Goal: Task Accomplishment & Management: Use online tool/utility

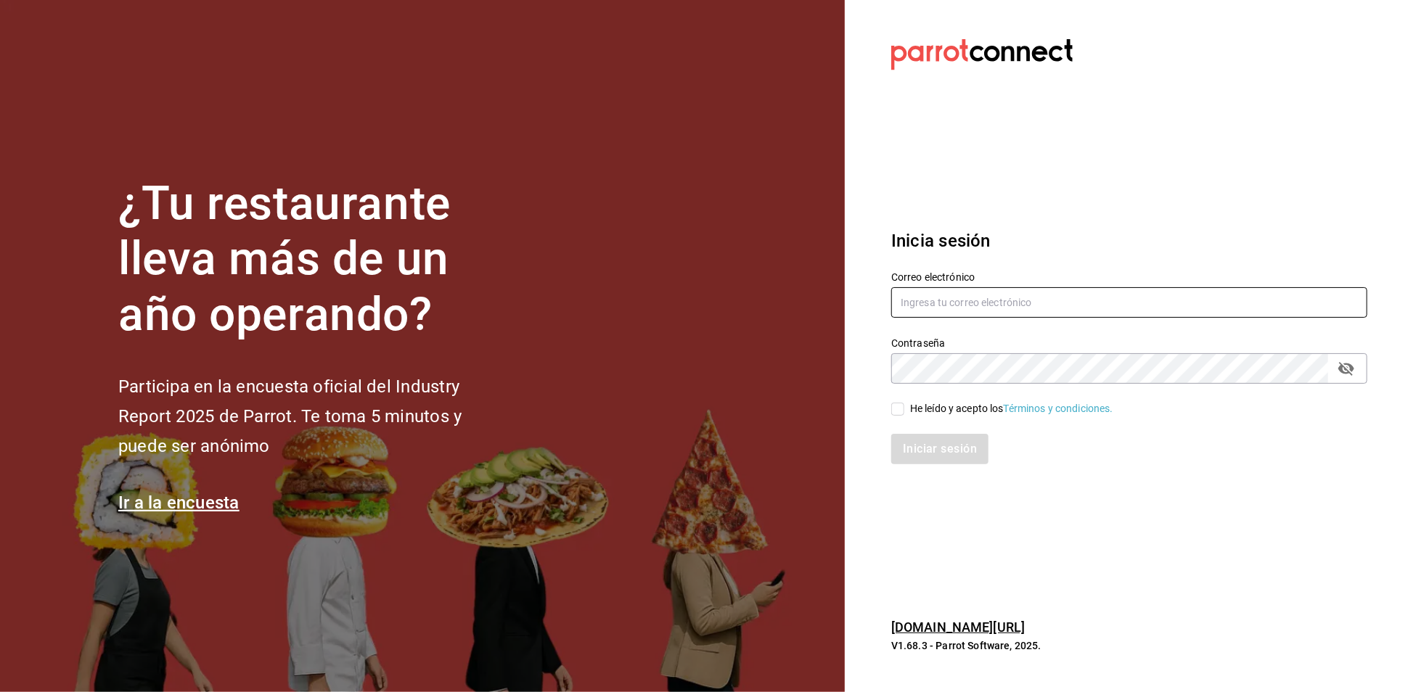
click at [1000, 295] on input "text" at bounding box center [1129, 302] width 476 height 30
type input "A"
type input "aneth.bfmxt@gmail.com"
click at [899, 417] on label "He leído y acepto los Términos y condiciones." at bounding box center [1002, 408] width 222 height 15
click at [899, 416] on input "He leído y acepto los Términos y condiciones." at bounding box center [897, 409] width 13 height 13
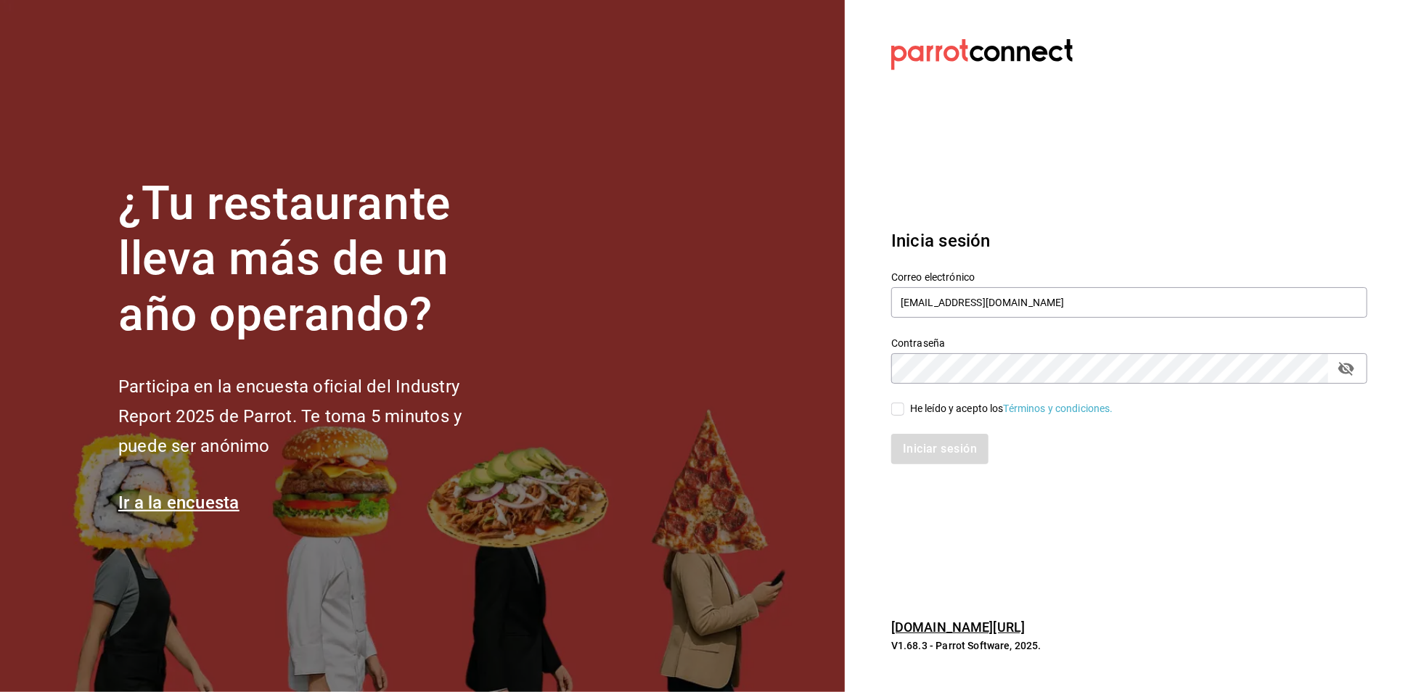
checkbox input "true"
click at [939, 449] on button "Iniciar sesión" at bounding box center [940, 449] width 99 height 30
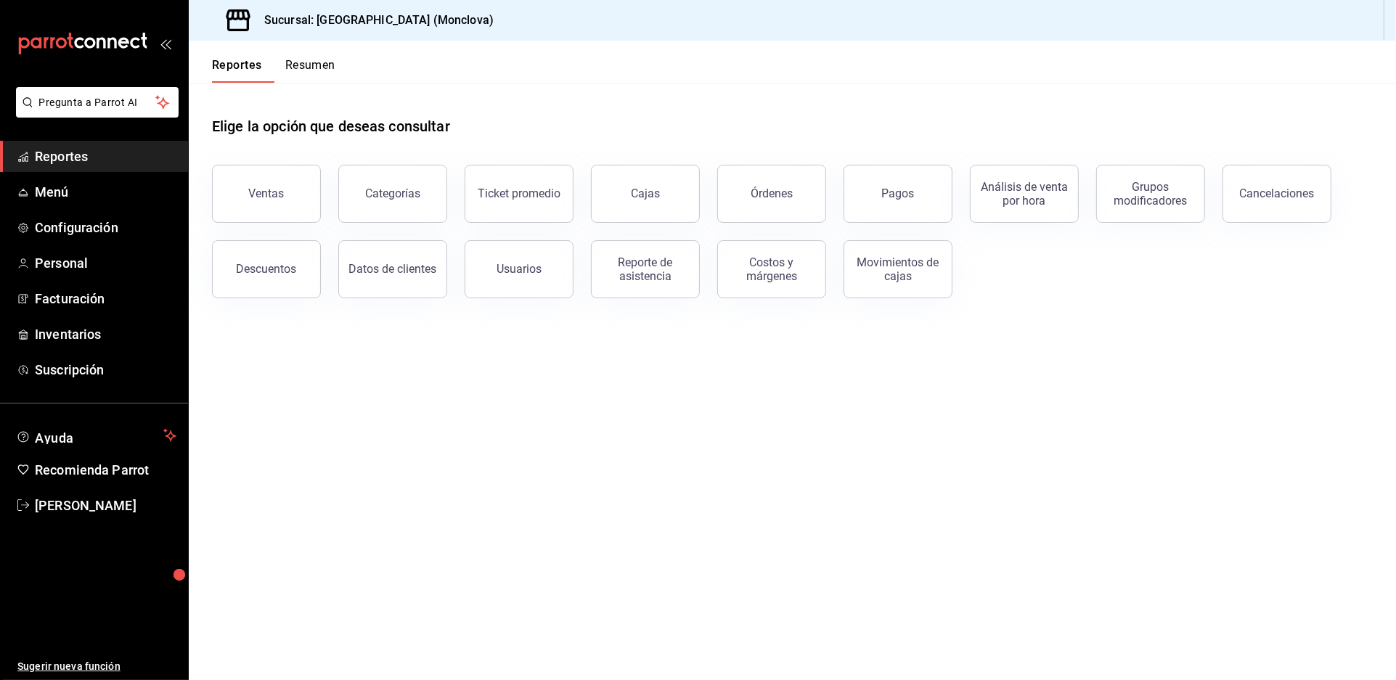
click at [610, 76] on header "Reportes Resumen" at bounding box center [792, 62] width 1207 height 42
click at [130, 344] on span "Inventarios" at bounding box center [106, 334] width 142 height 20
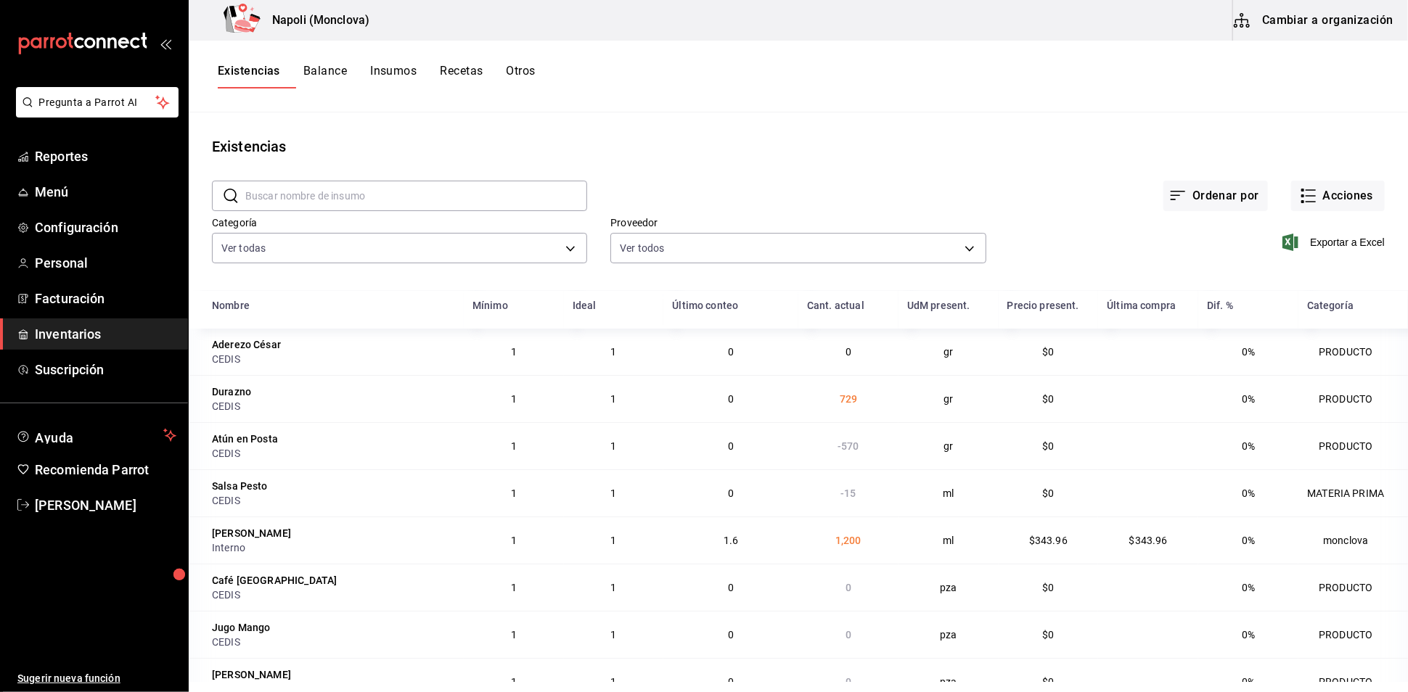
click at [271, 204] on input "text" at bounding box center [416, 195] width 342 height 29
click at [761, 210] on div "Proveedor Ver todos 20dab52d-5566-43c6-9ccf-f51c7596d89a,da2fa7ef-c352-4884-b15…" at bounding box center [786, 231] width 399 height 74
click at [465, 201] on input "text" at bounding box center [416, 195] width 342 height 29
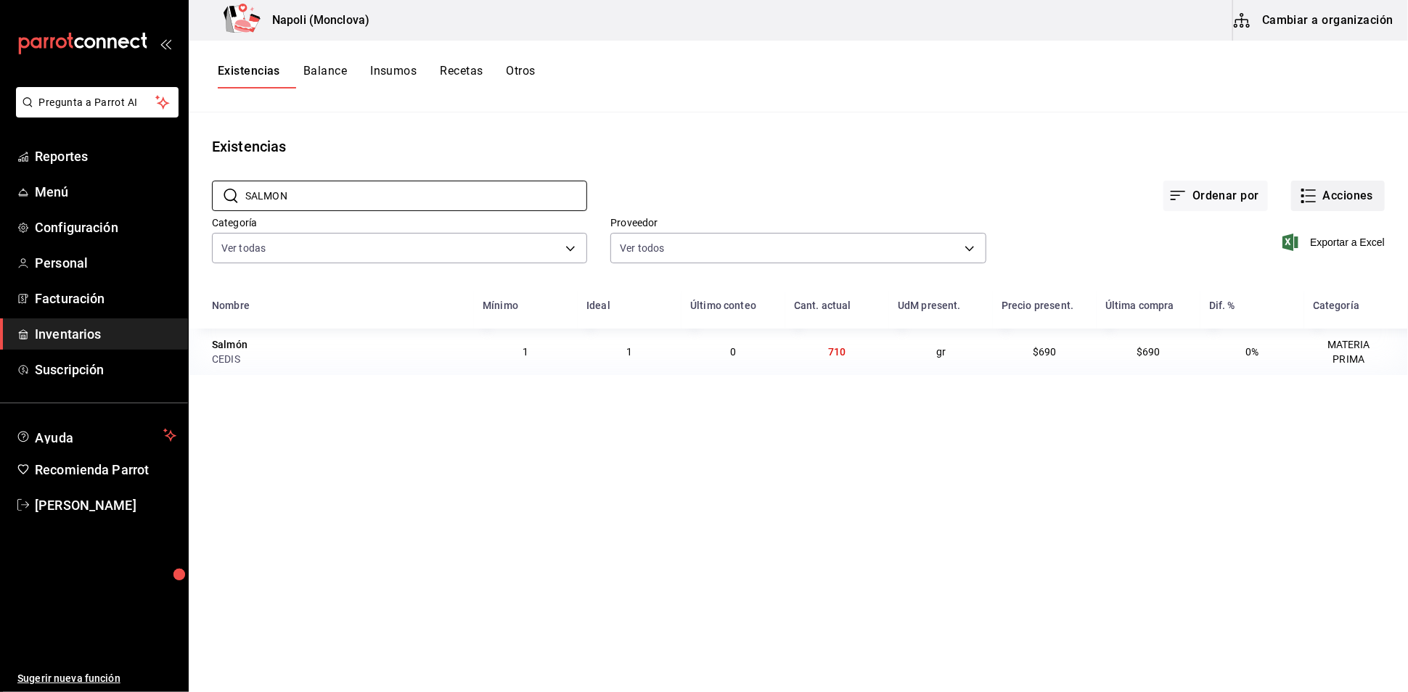
type input "SALMON"
click at [1301, 194] on button "Acciones" at bounding box center [1338, 196] width 94 height 30
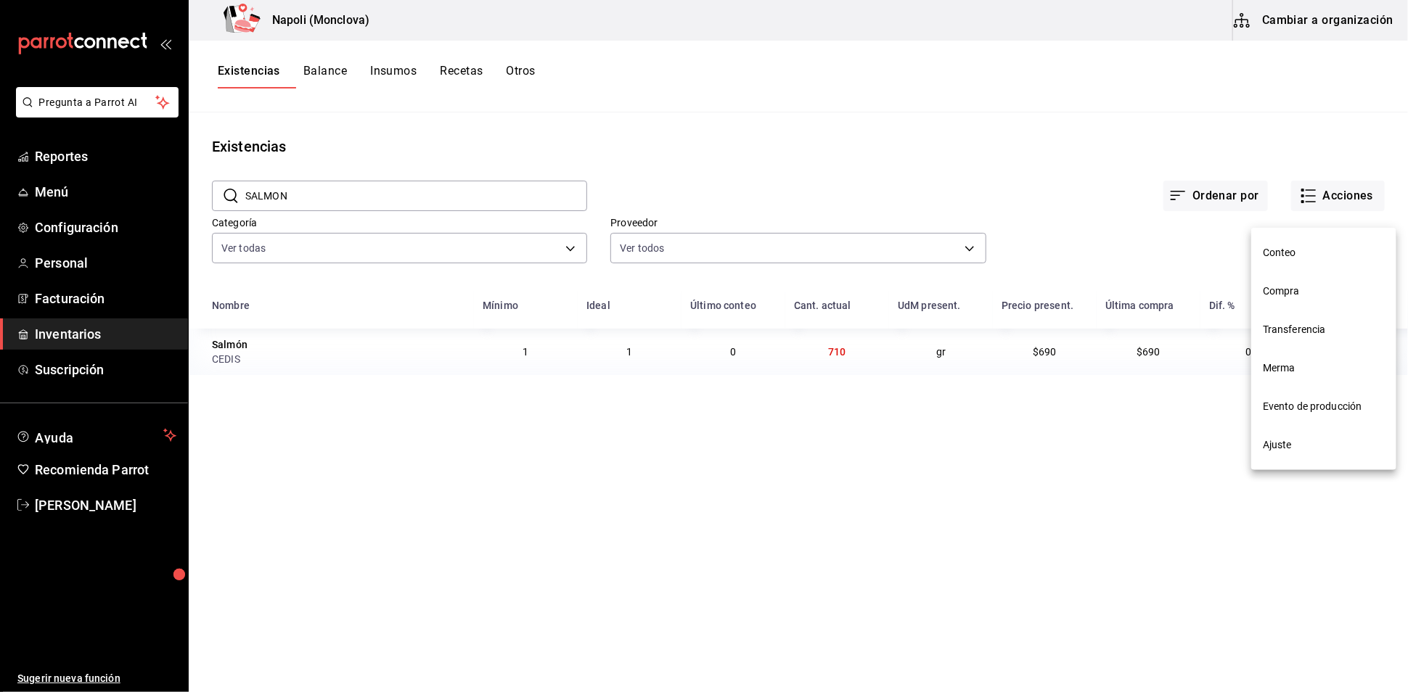
click at [1320, 439] on span "Ajuste" at bounding box center [1324, 445] width 122 height 15
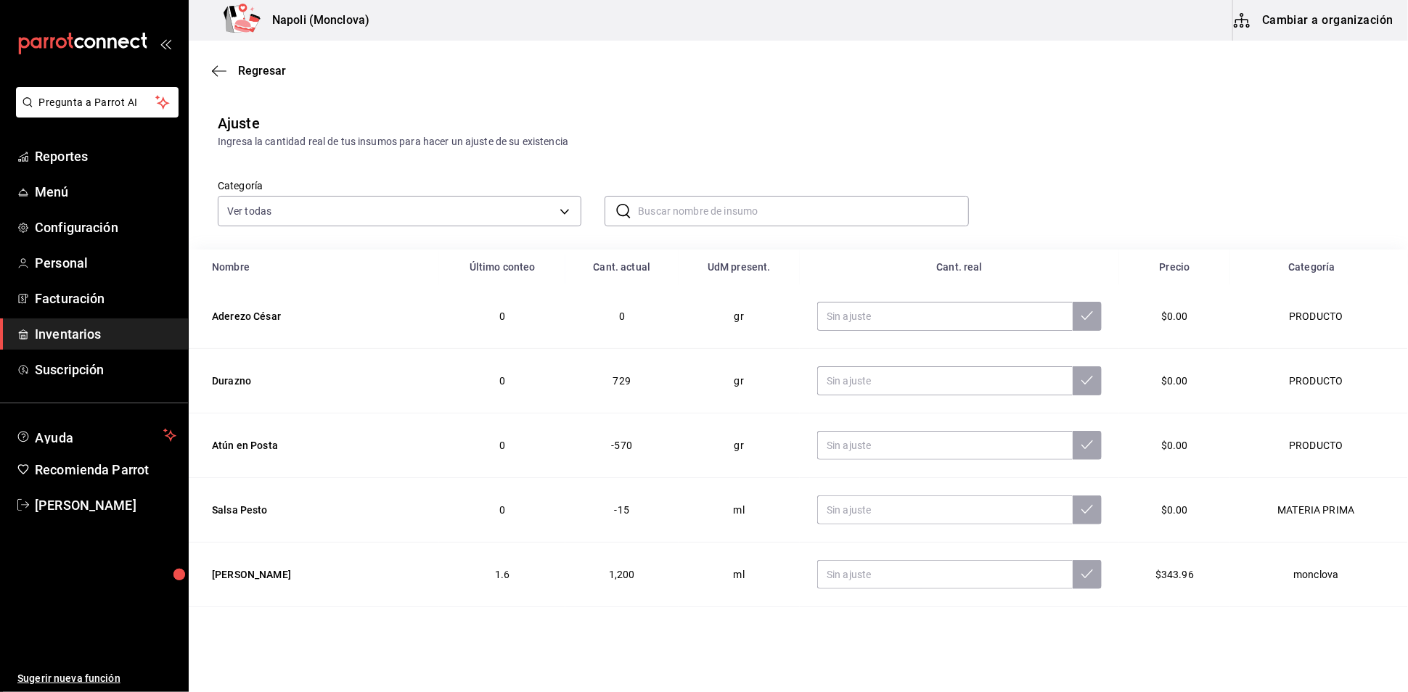
click at [807, 226] on input "text" at bounding box center [803, 211] width 330 height 29
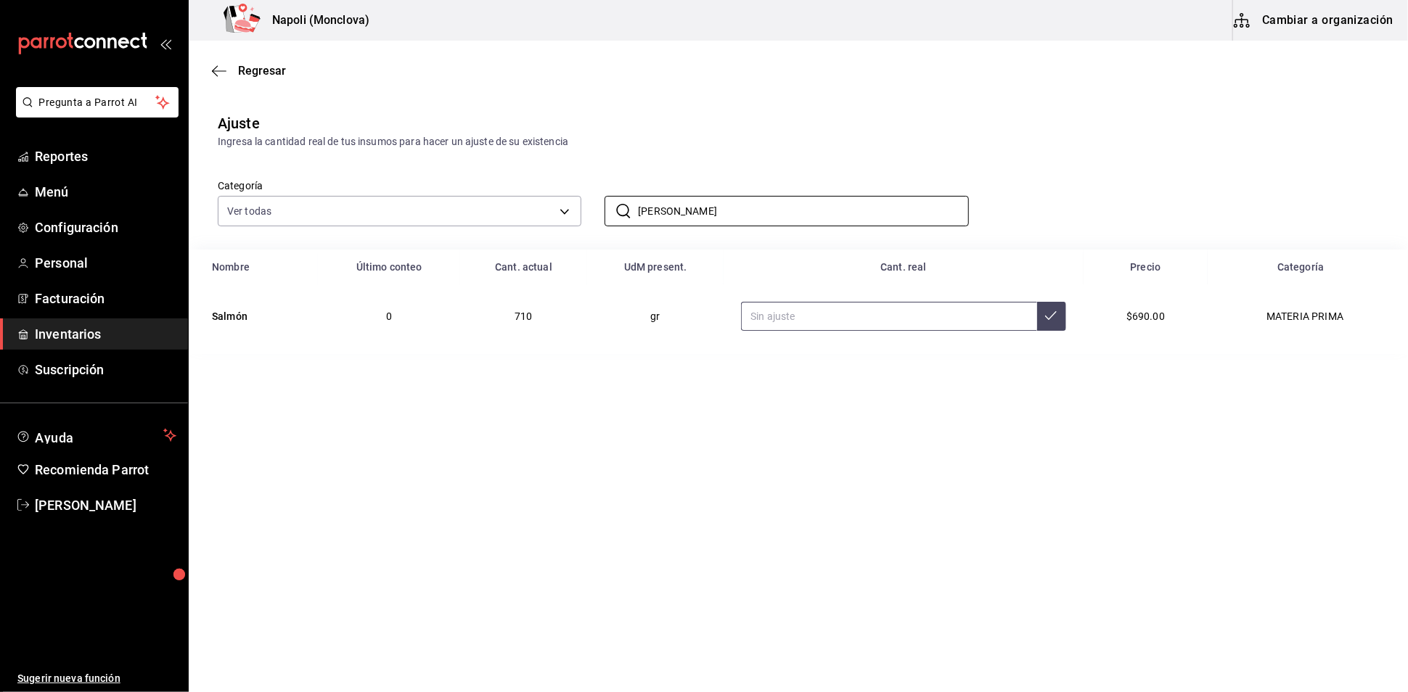
type input "[PERSON_NAME]"
click at [871, 331] on input "text" at bounding box center [888, 316] width 295 height 29
type input "6658.00"
click at [732, 226] on input "[PERSON_NAME]" at bounding box center [803, 211] width 330 height 29
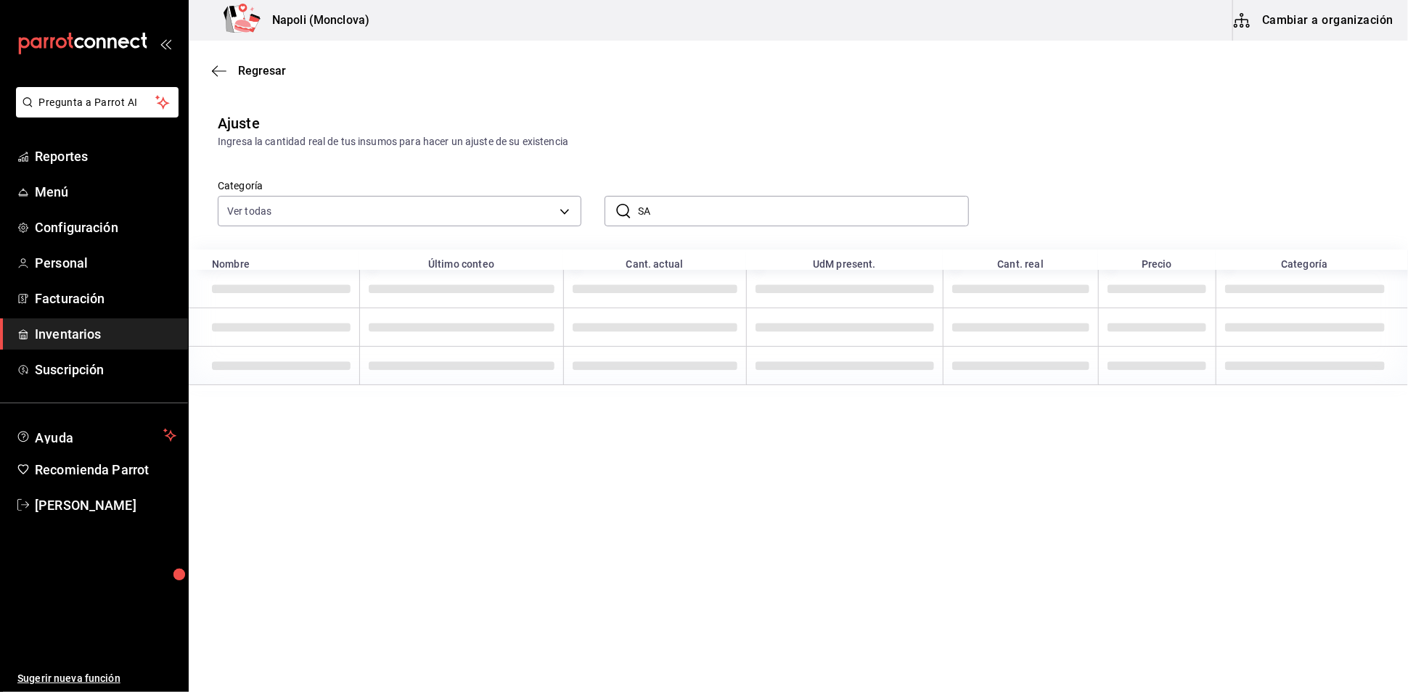
type input "S"
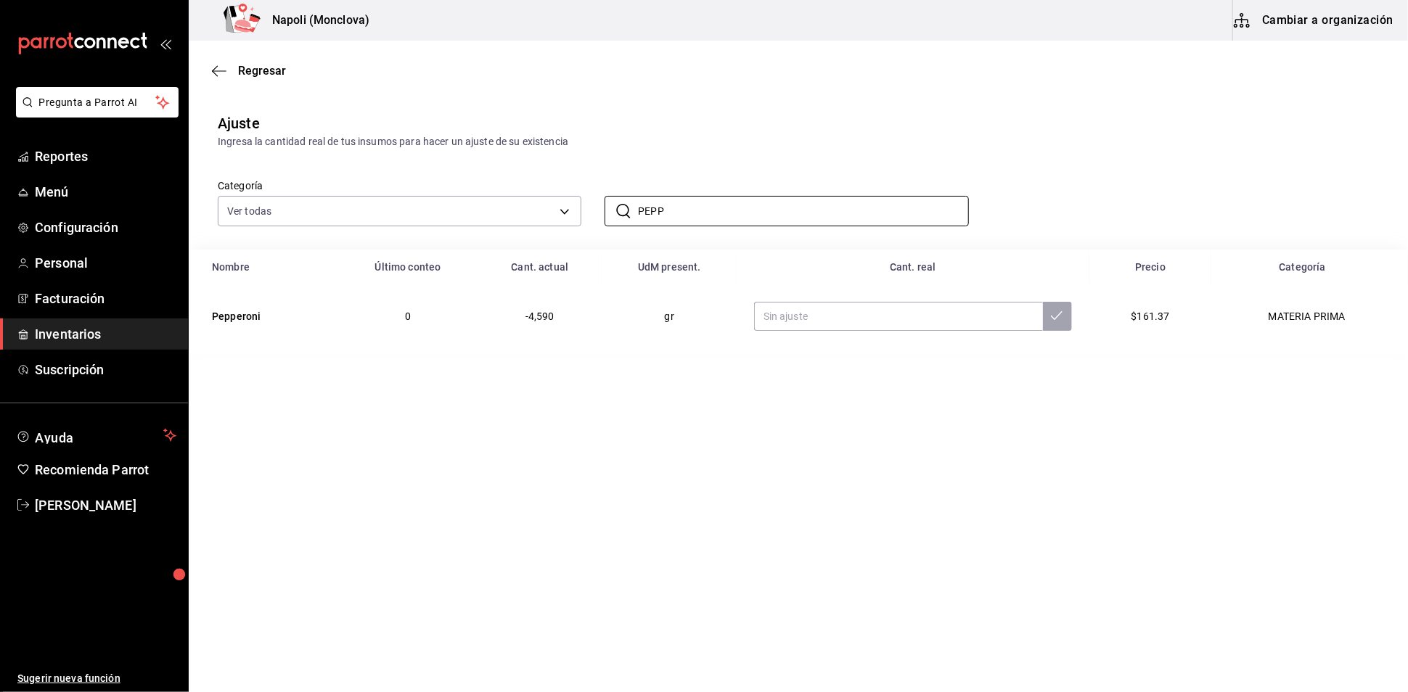
type input "PEPP"
click at [843, 348] on td at bounding box center [913, 317] width 353 height 64
click at [845, 331] on input "text" at bounding box center [898, 316] width 289 height 29
type input "16562.00"
click at [683, 226] on input "PEPP" at bounding box center [803, 211] width 330 height 29
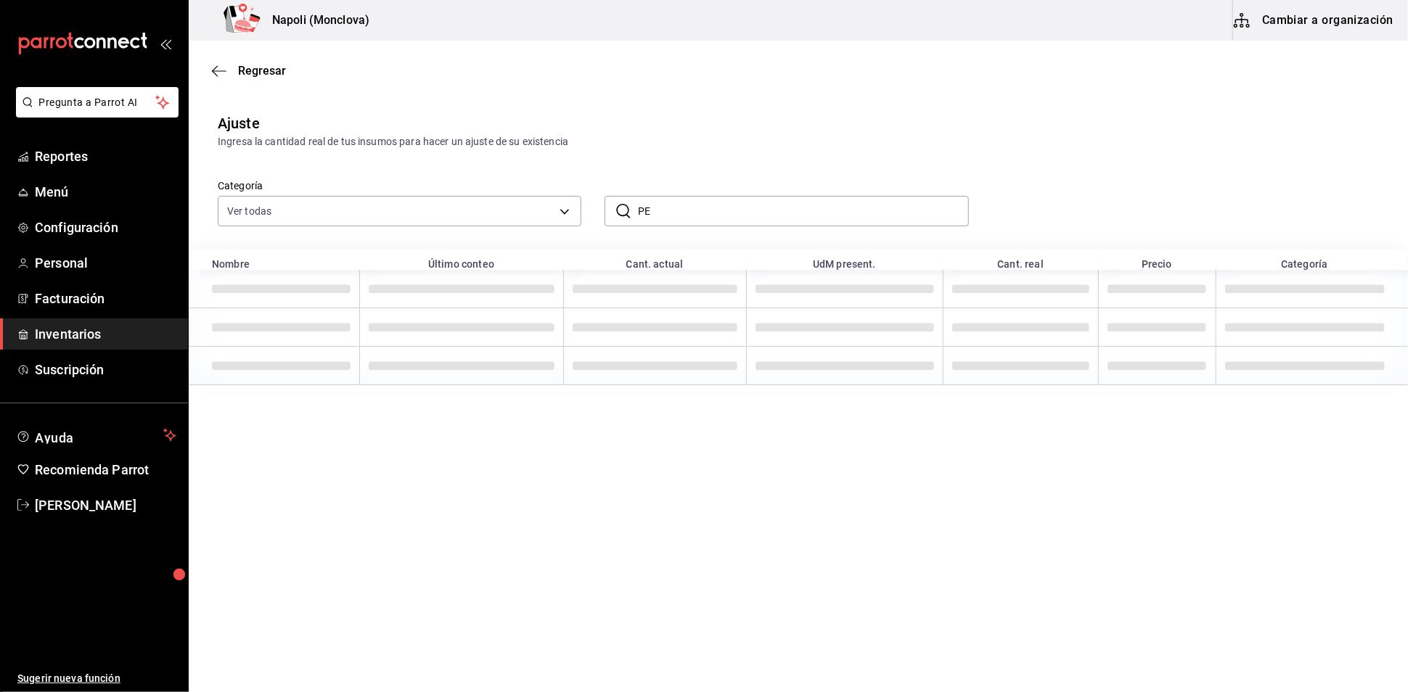
type input "P"
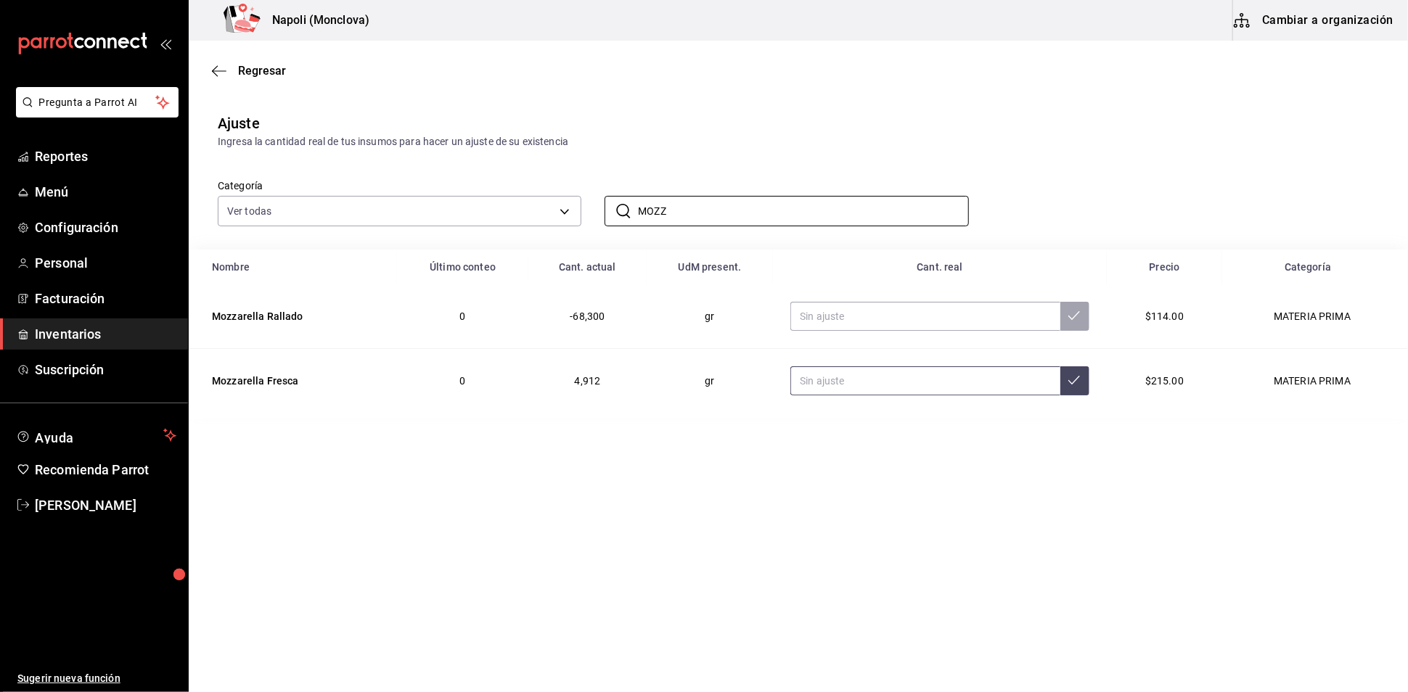
type input "MOZZ"
click at [872, 396] on input "text" at bounding box center [924, 381] width 269 height 29
type input "17470.00"
click at [857, 331] on input "text" at bounding box center [924, 316] width 269 height 29
type input "17472.00"
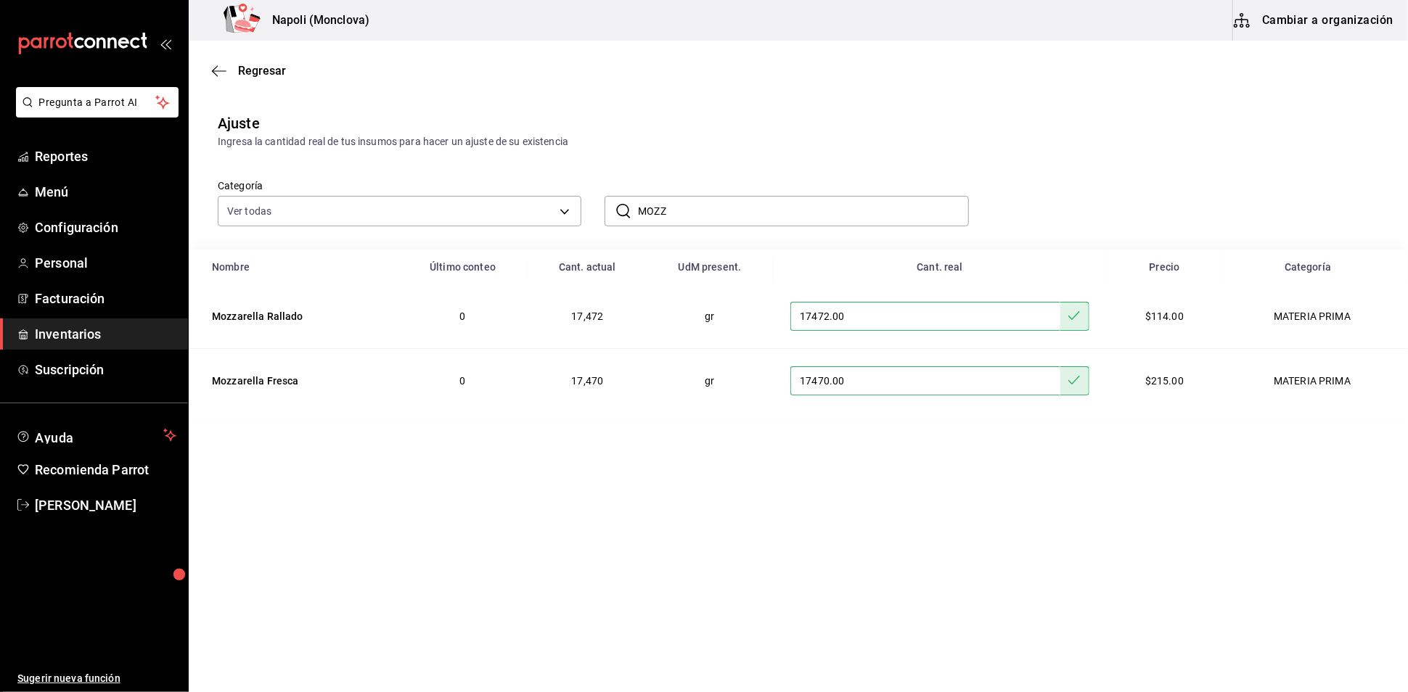
drag, startPoint x: 714, startPoint y: 243, endPoint x: 628, endPoint y: 241, distance: 85.7
click at [634, 226] on div "​ MOZZ ​" at bounding box center [787, 211] width 364 height 30
click at [628, 226] on div "​ MOZZ ​" at bounding box center [787, 211] width 364 height 30
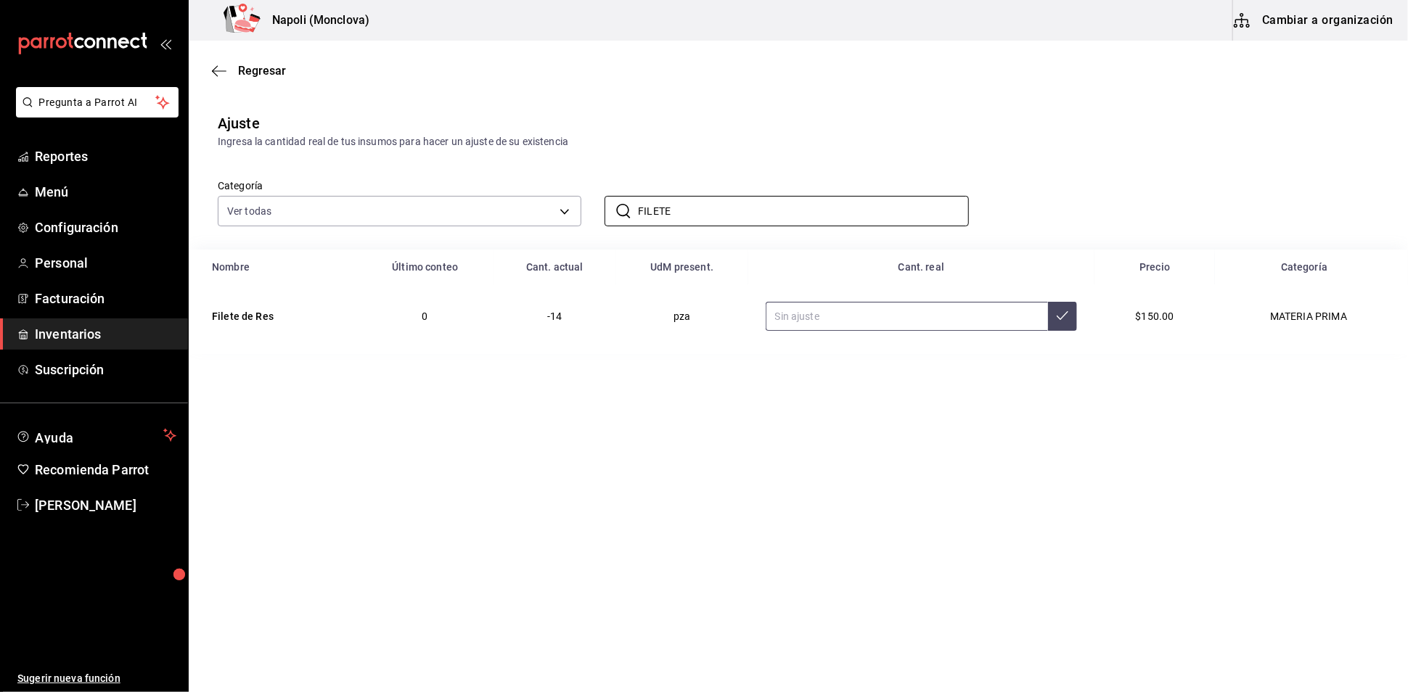
type input "FILETE"
click at [841, 331] on input "text" at bounding box center [907, 316] width 283 height 29
type input "9.00"
click at [704, 226] on input "FILETE" at bounding box center [803, 211] width 330 height 29
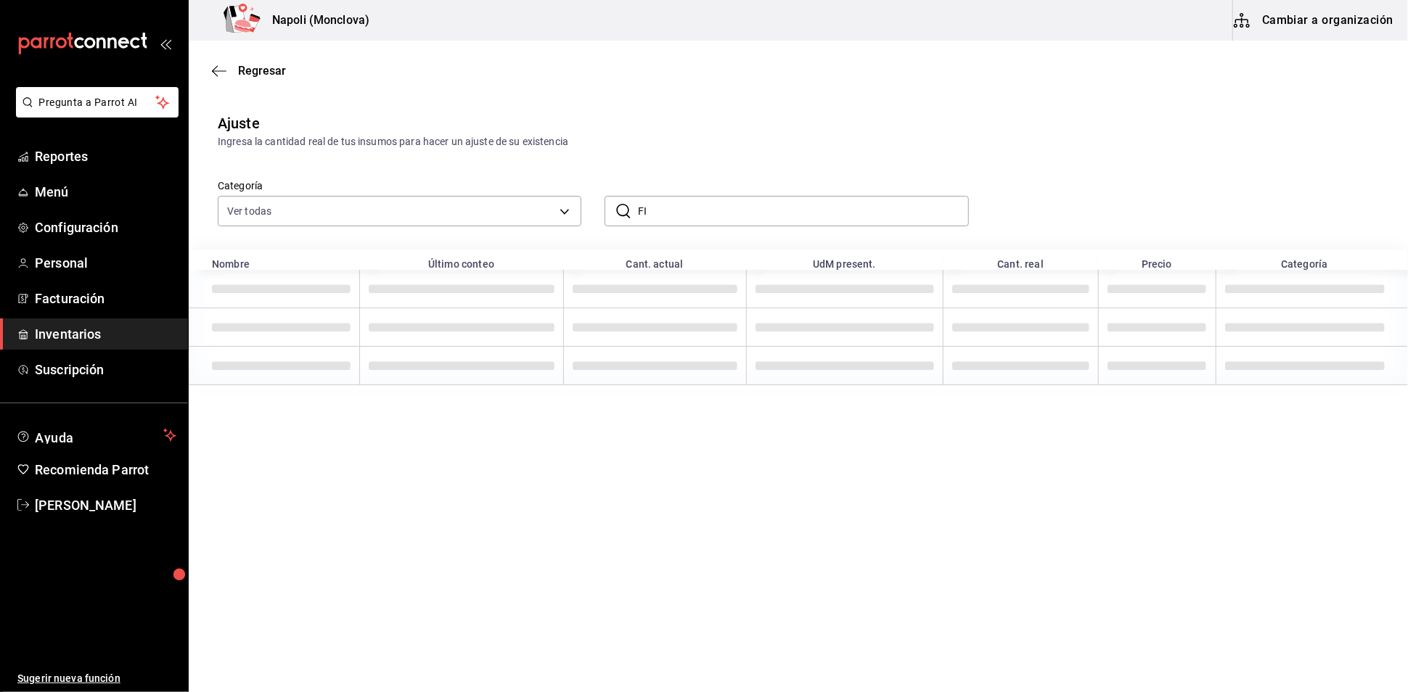
type input "F"
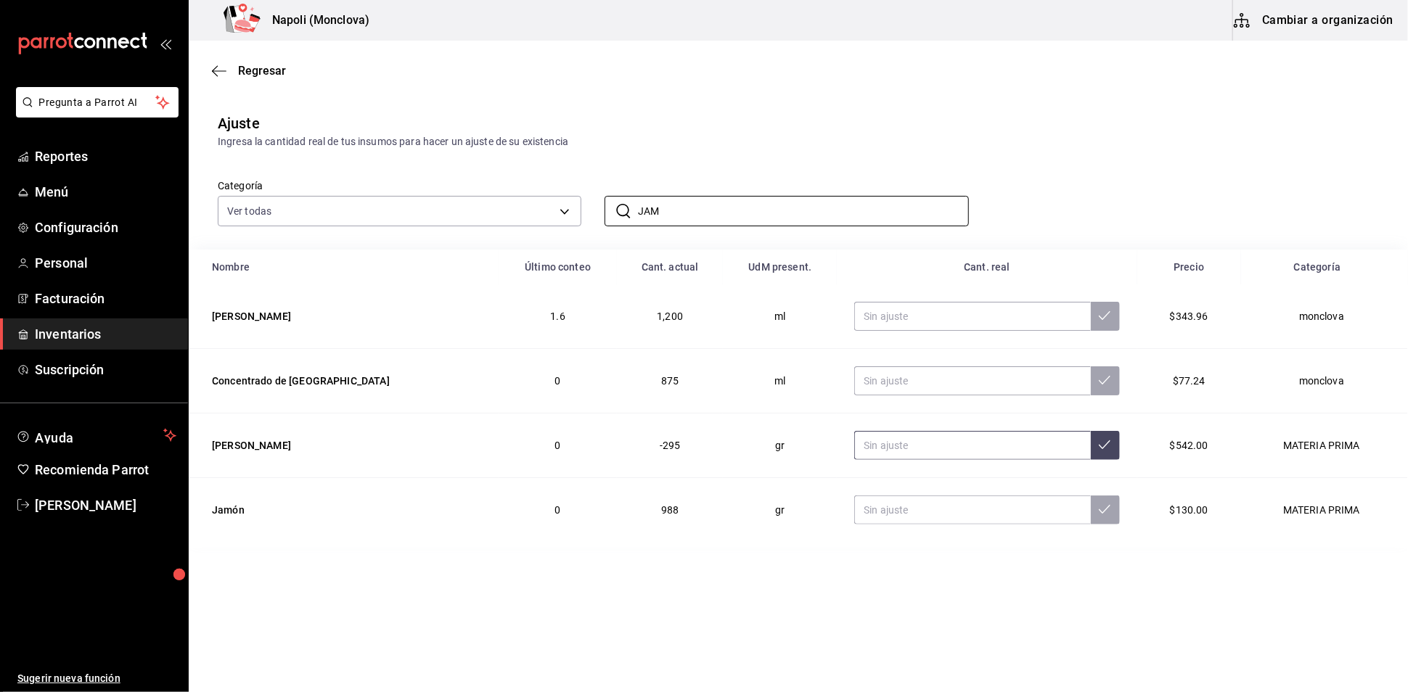
type input "JAM"
click at [875, 460] on input "text" at bounding box center [972, 445] width 236 height 29
type input "2405.00"
click at [701, 226] on input "JAM" at bounding box center [803, 211] width 330 height 29
type input "J"
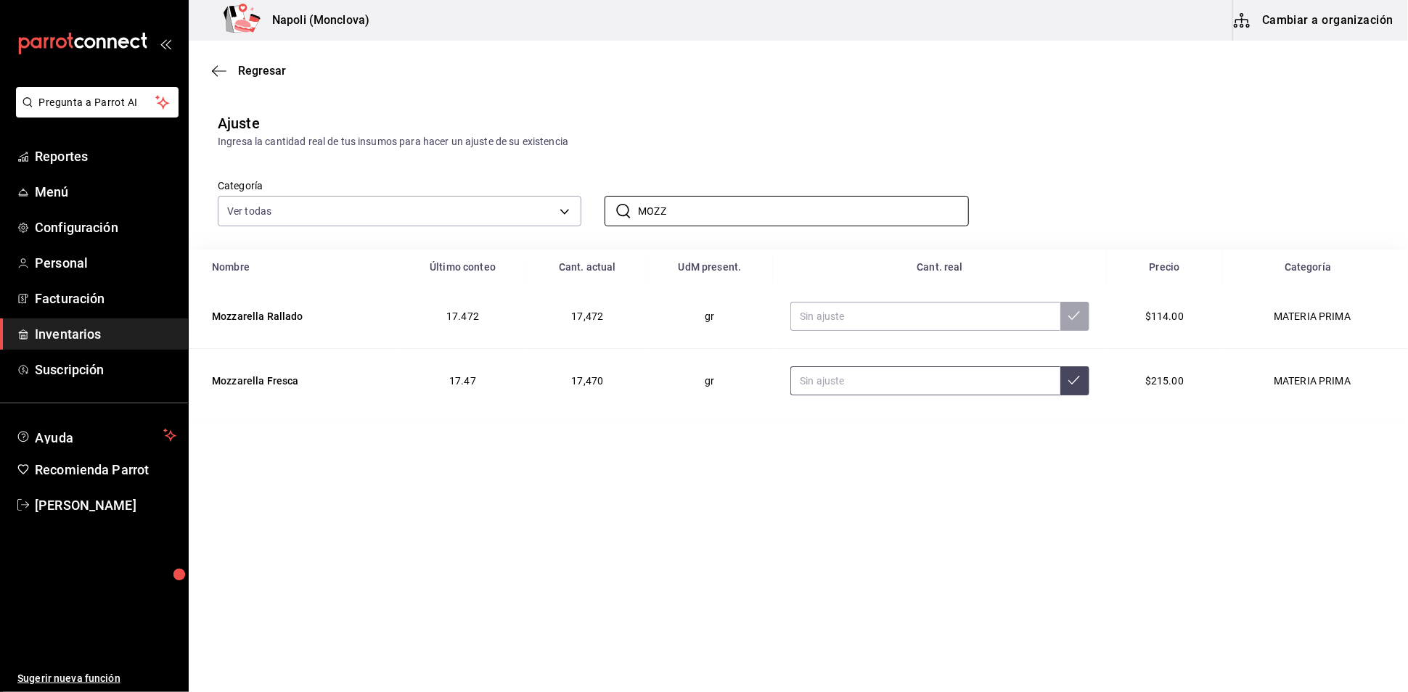
type input "MOZZ"
click at [858, 396] on input "text" at bounding box center [924, 381] width 269 height 29
type input "3404.00"
click at [682, 218] on input "MOZZ" at bounding box center [803, 211] width 330 height 29
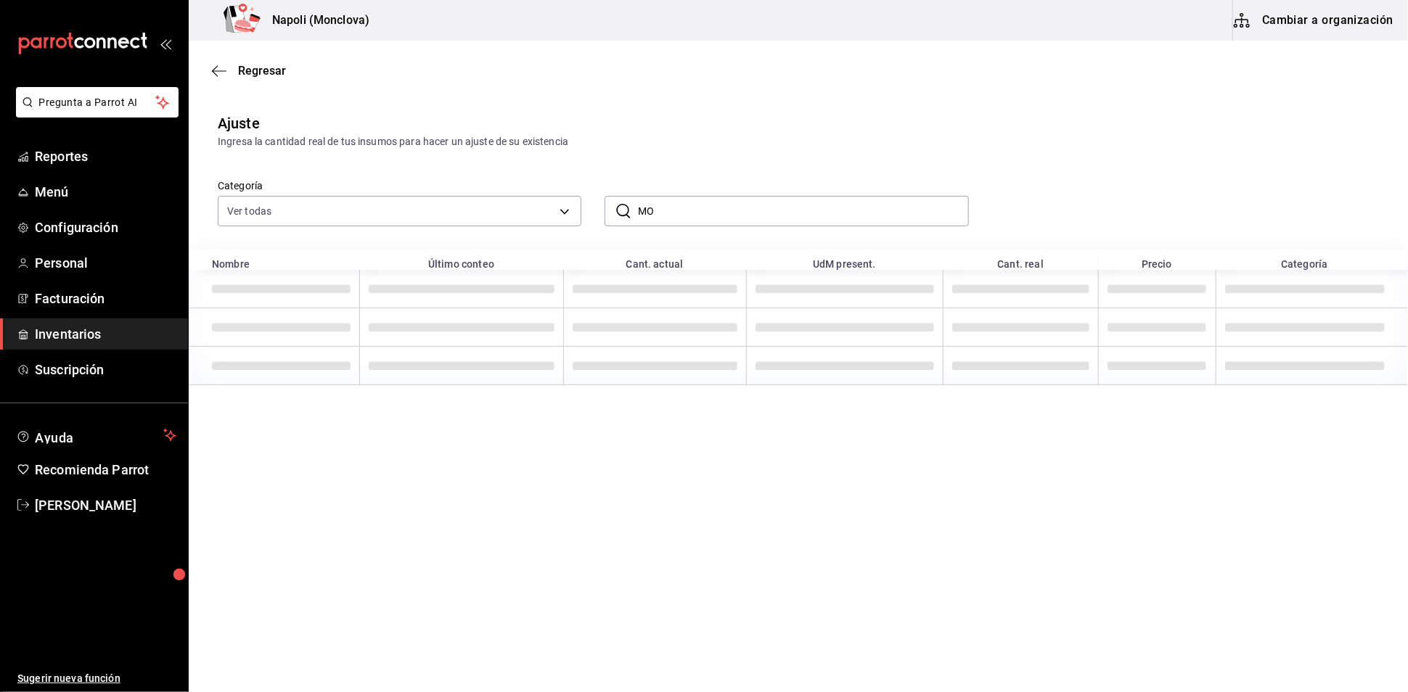
type input "M"
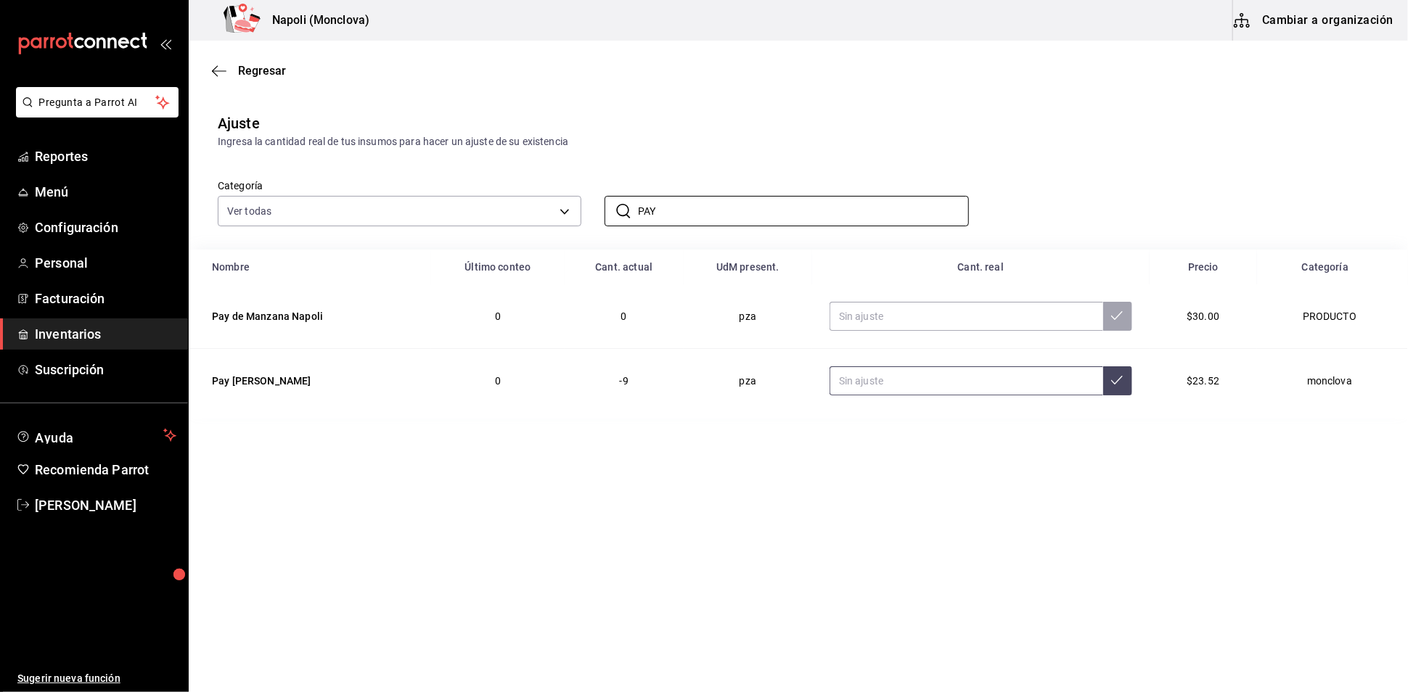
type input "PAY"
click at [933, 396] on input "text" at bounding box center [967, 381] width 274 height 29
type input "0.00"
click at [695, 226] on input "PAY" at bounding box center [803, 211] width 330 height 29
type input "P"
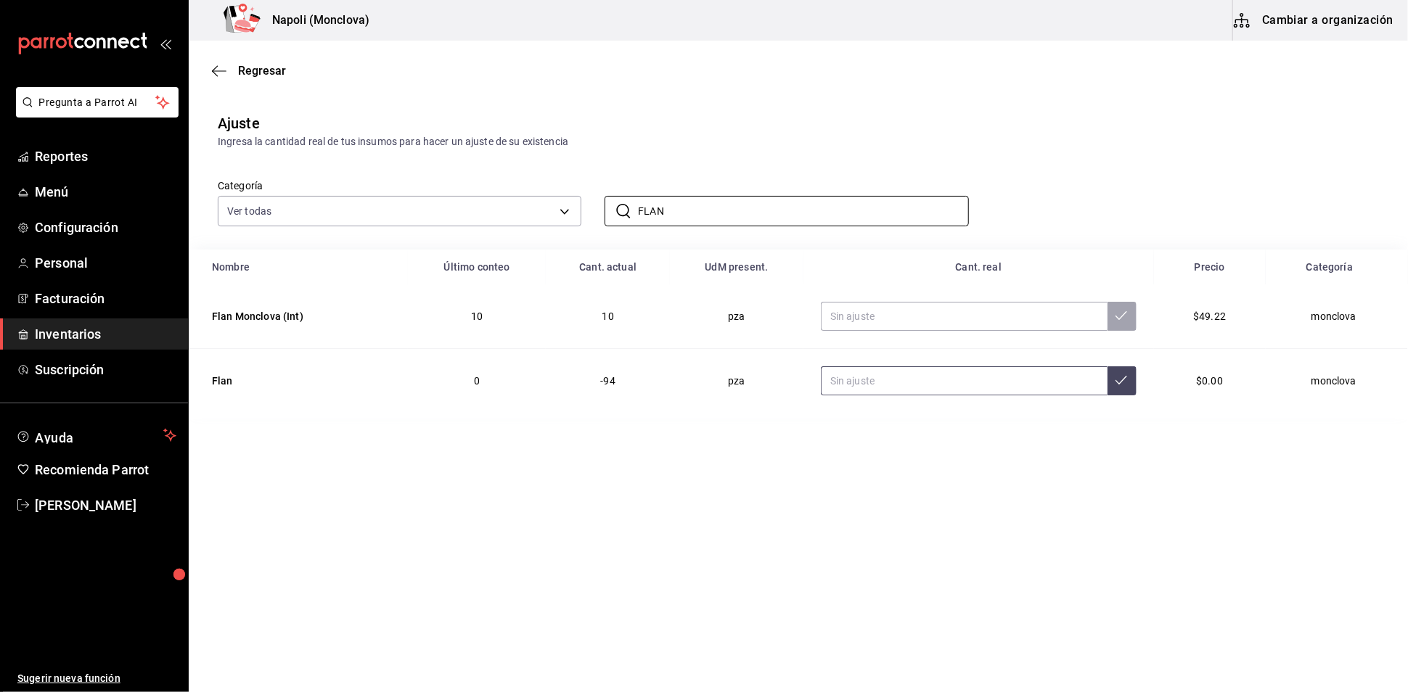
type input "FLAN"
click at [897, 396] on input "text" at bounding box center [964, 381] width 287 height 29
type input "6.00"
click at [691, 226] on input "FLAN" at bounding box center [803, 211] width 330 height 29
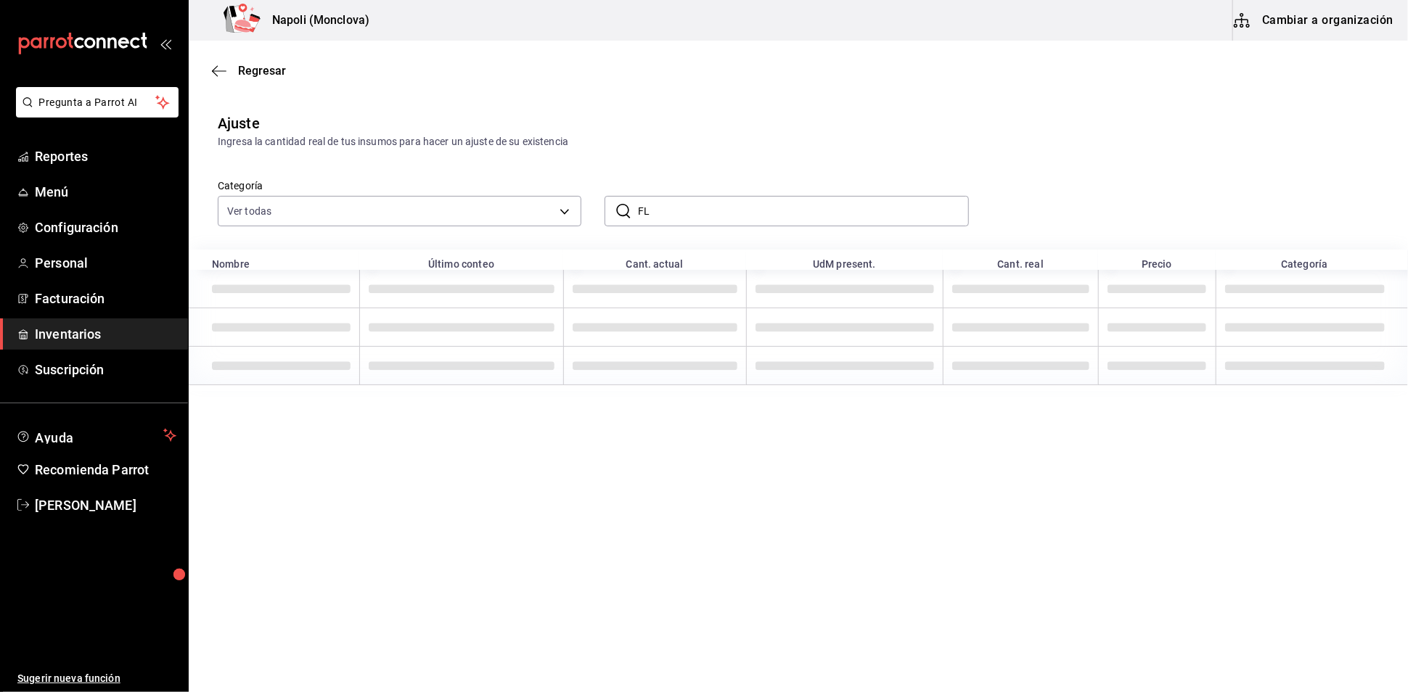
type input "F"
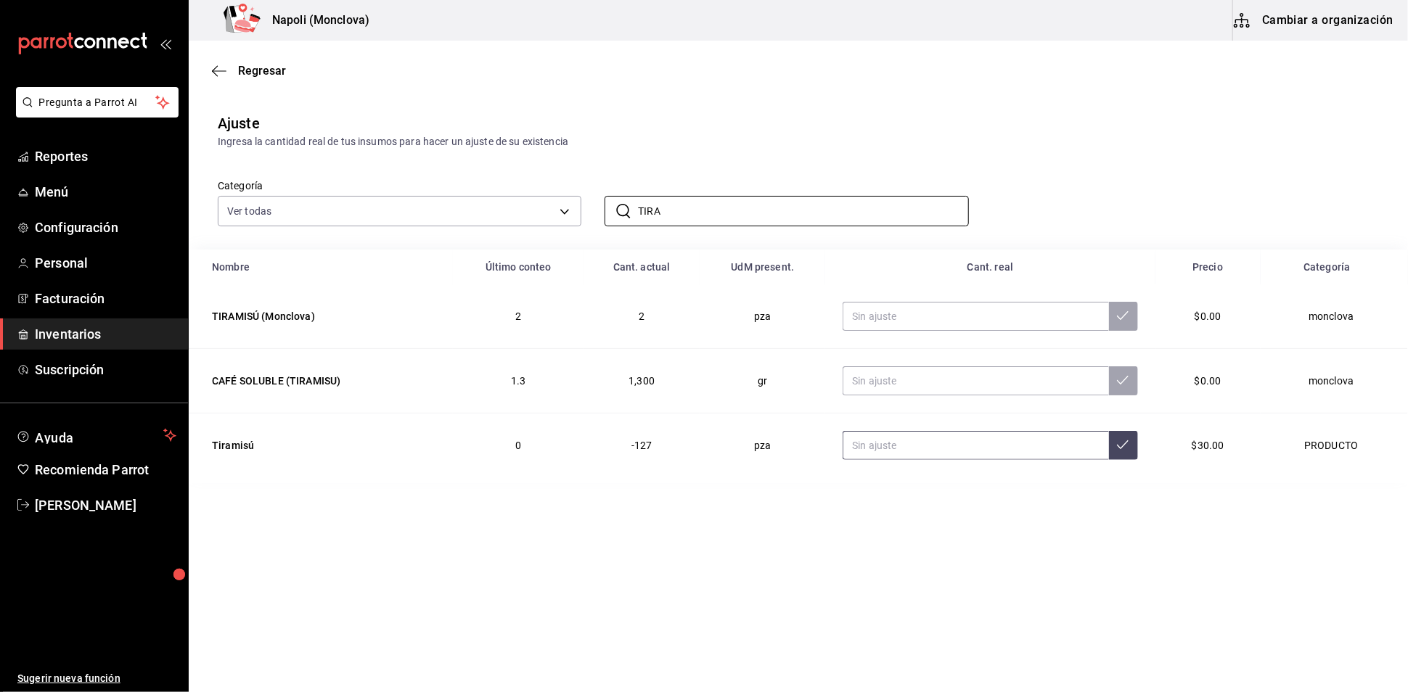
type input "TIRA"
click at [963, 460] on input "text" at bounding box center [976, 445] width 266 height 29
type input "10.00"
click at [927, 331] on input "text" at bounding box center [976, 316] width 266 height 29
type input "10.00"
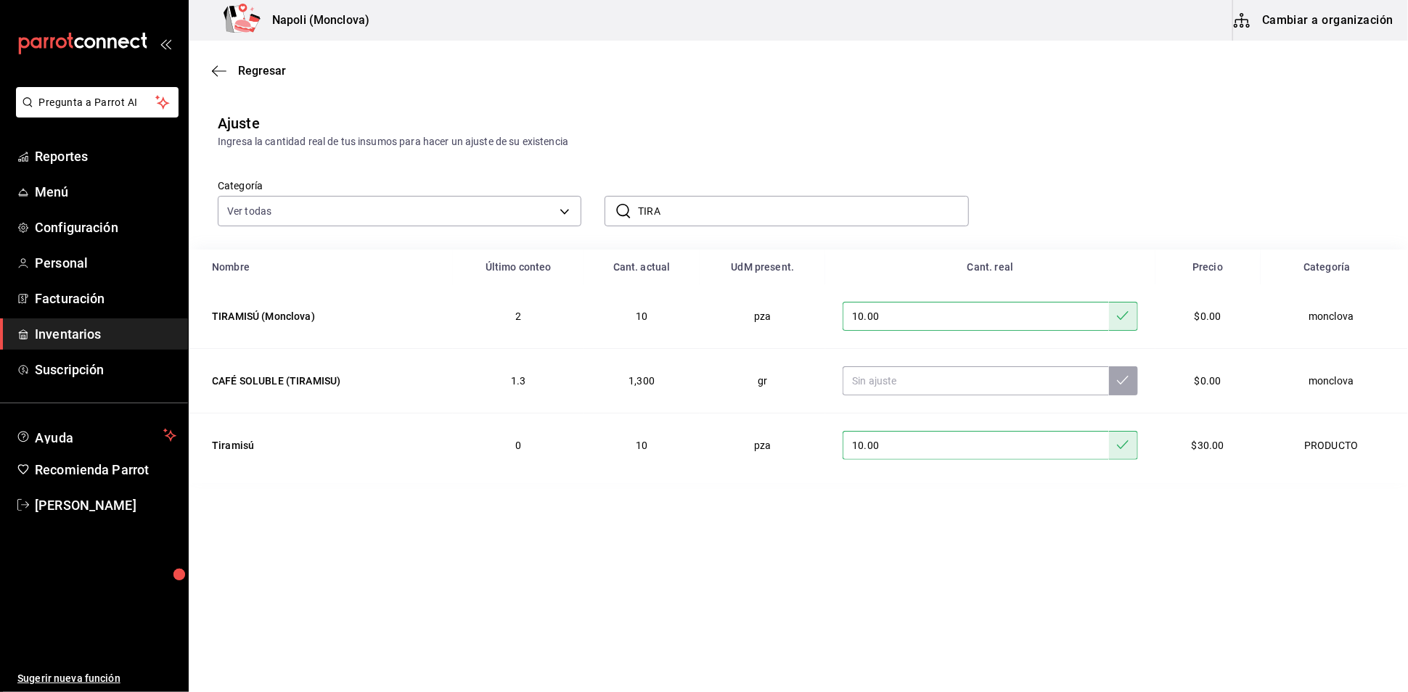
click at [675, 226] on input "TIRA" at bounding box center [803, 211] width 330 height 29
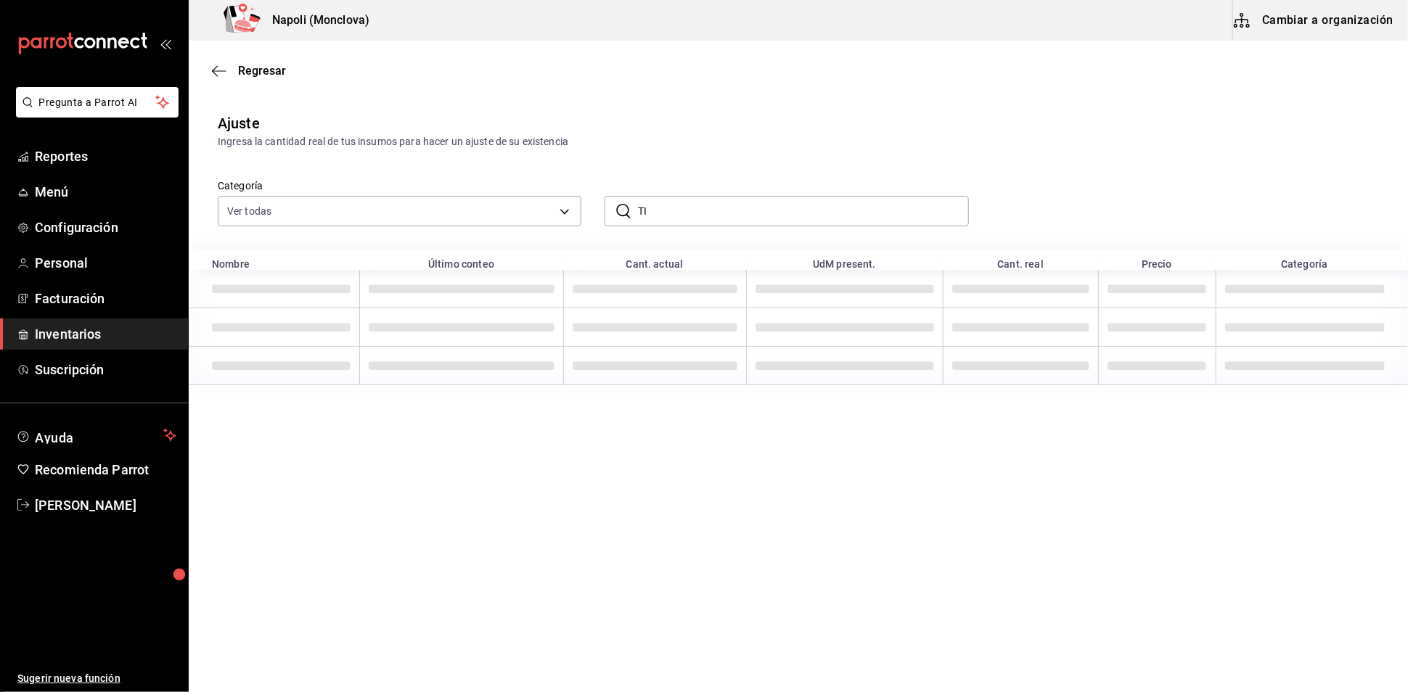
type input "T"
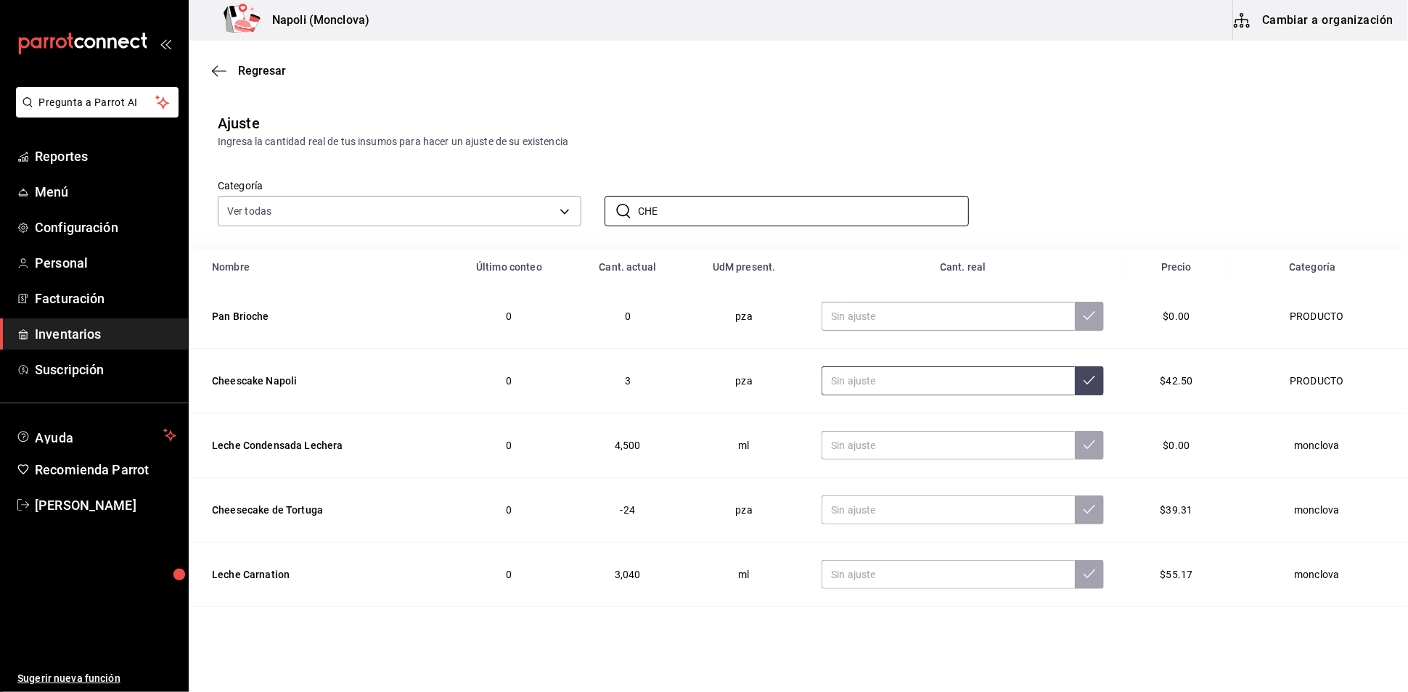
type input "CHE"
click at [883, 396] on input "text" at bounding box center [948, 381] width 253 height 29
type input "0.00"
click at [707, 226] on input "CHE" at bounding box center [803, 211] width 330 height 29
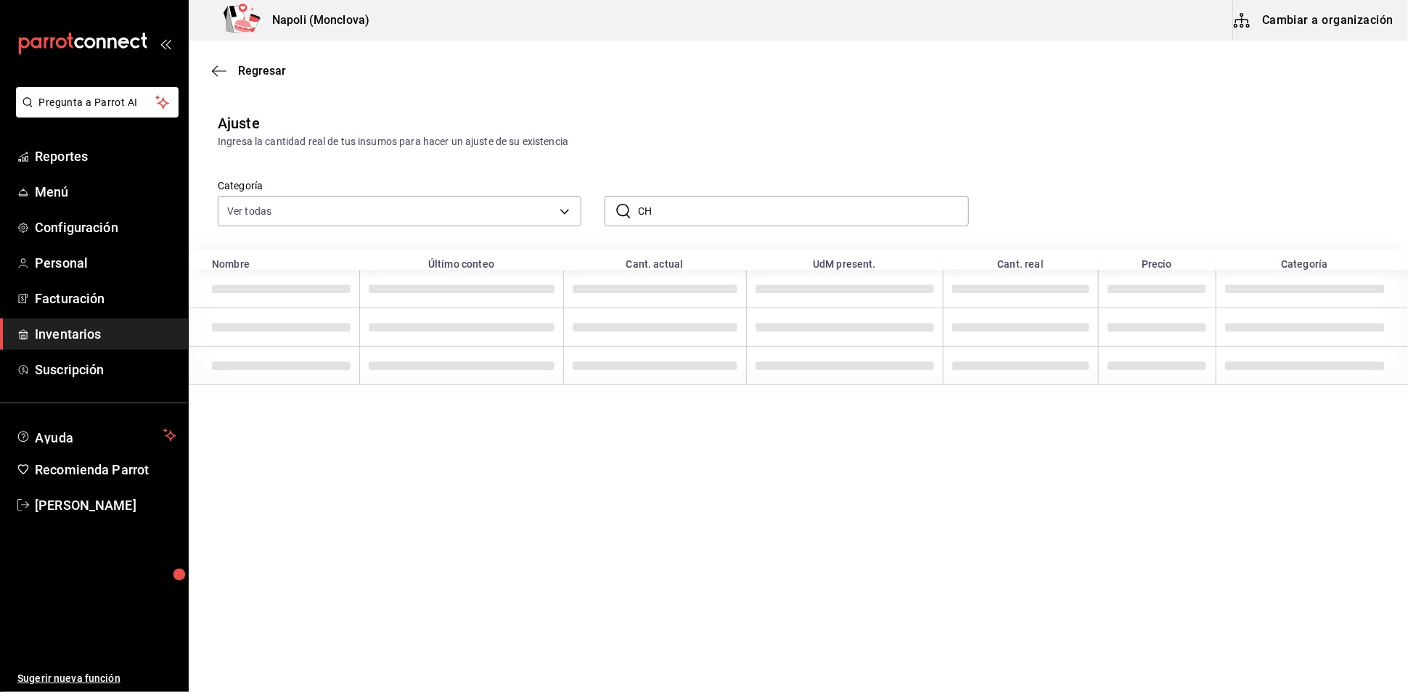
type input "C"
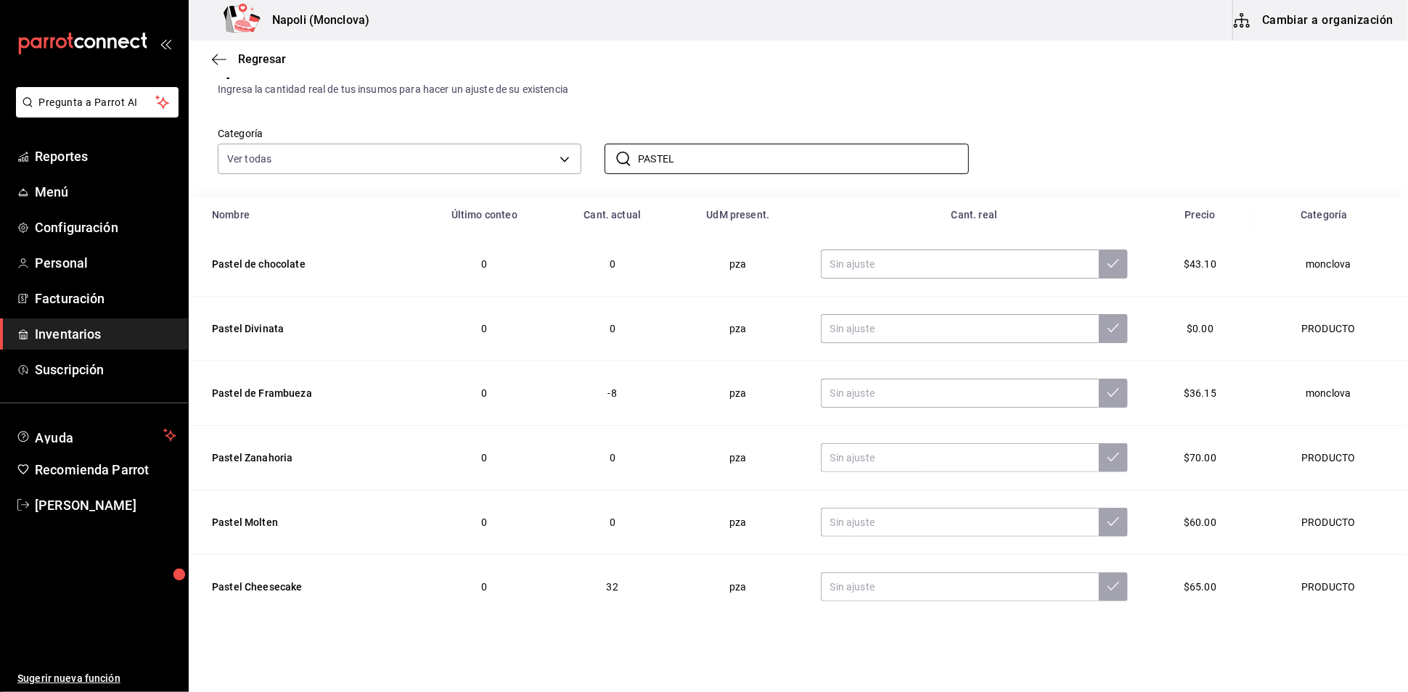
scroll to position [81, 0]
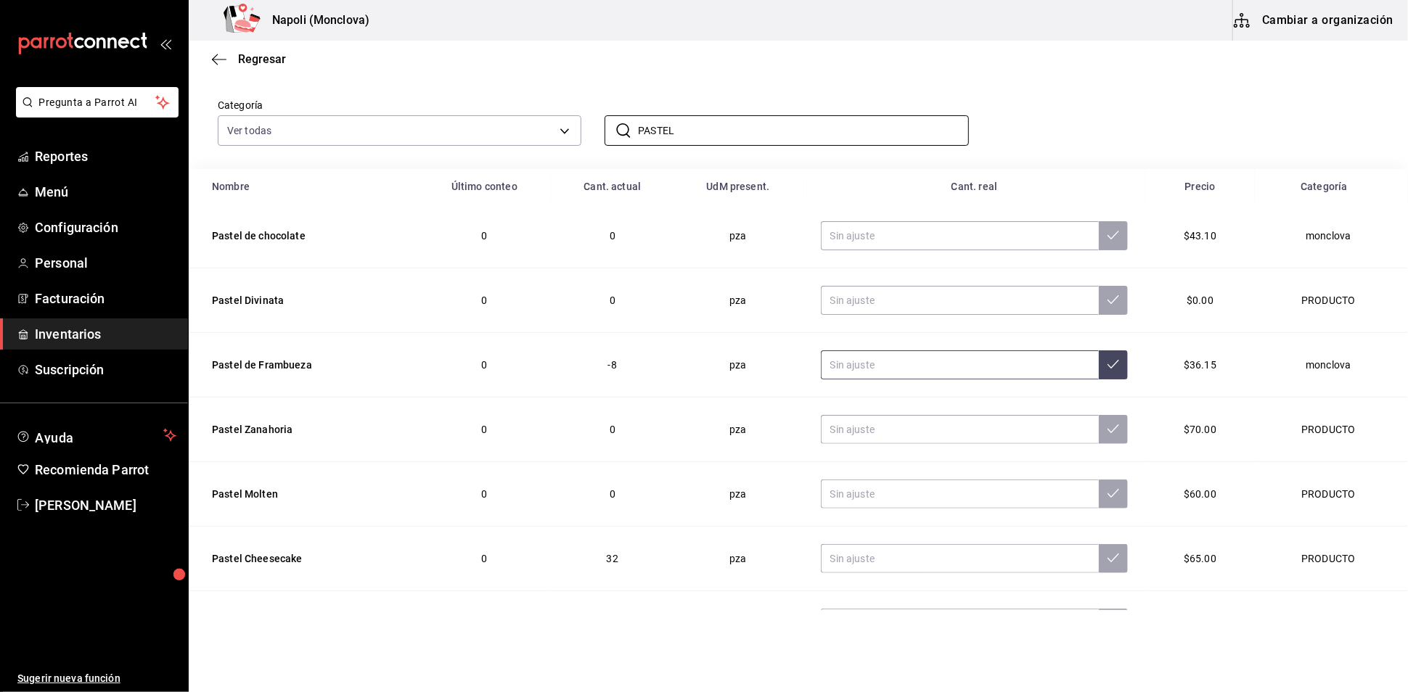
type input "PASTEL"
click at [857, 380] on input "text" at bounding box center [960, 365] width 279 height 29
type input "0.00"
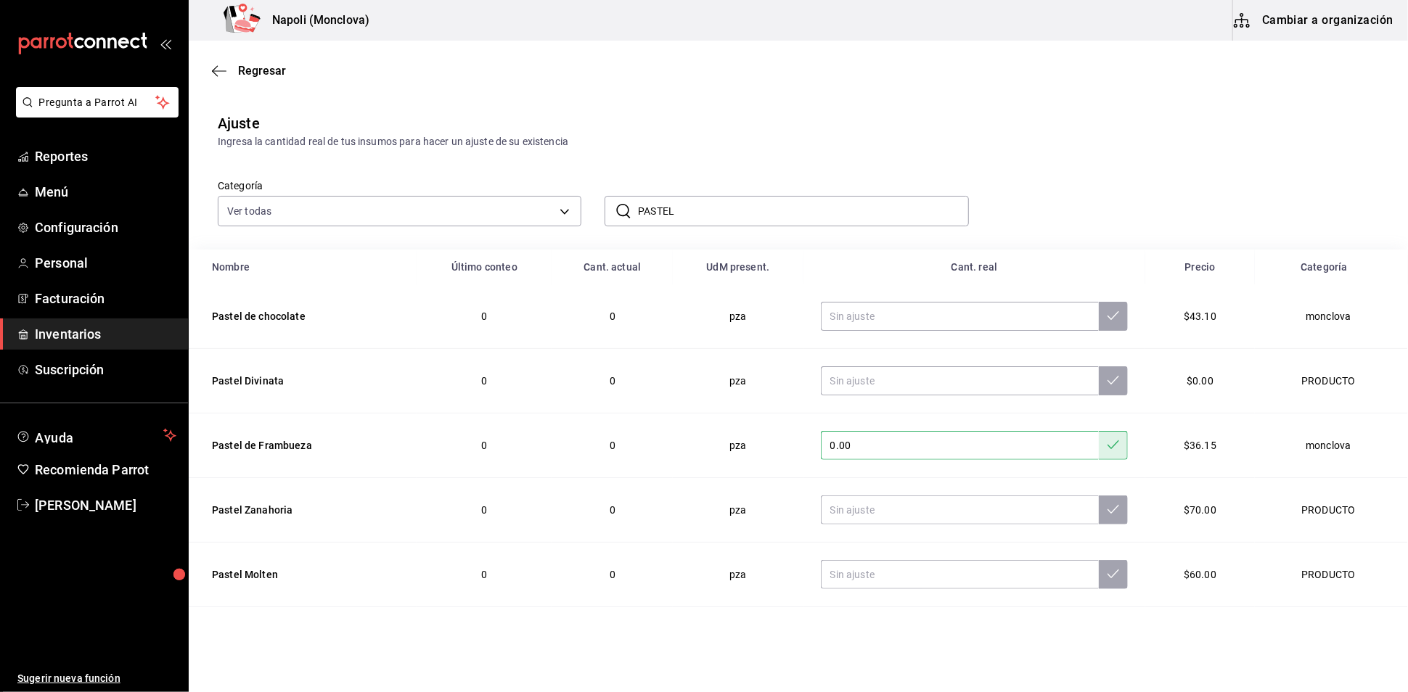
click at [683, 226] on input "PASTEL" at bounding box center [803, 211] width 330 height 29
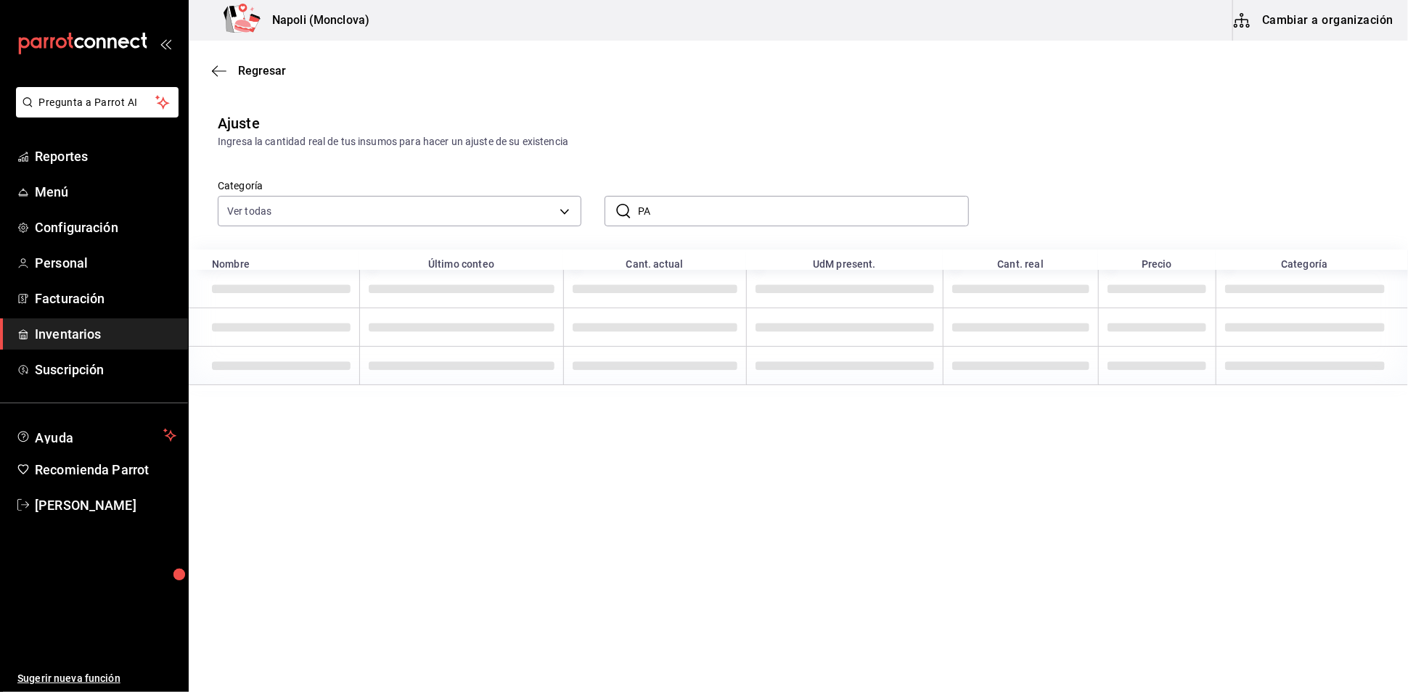
type input "P"
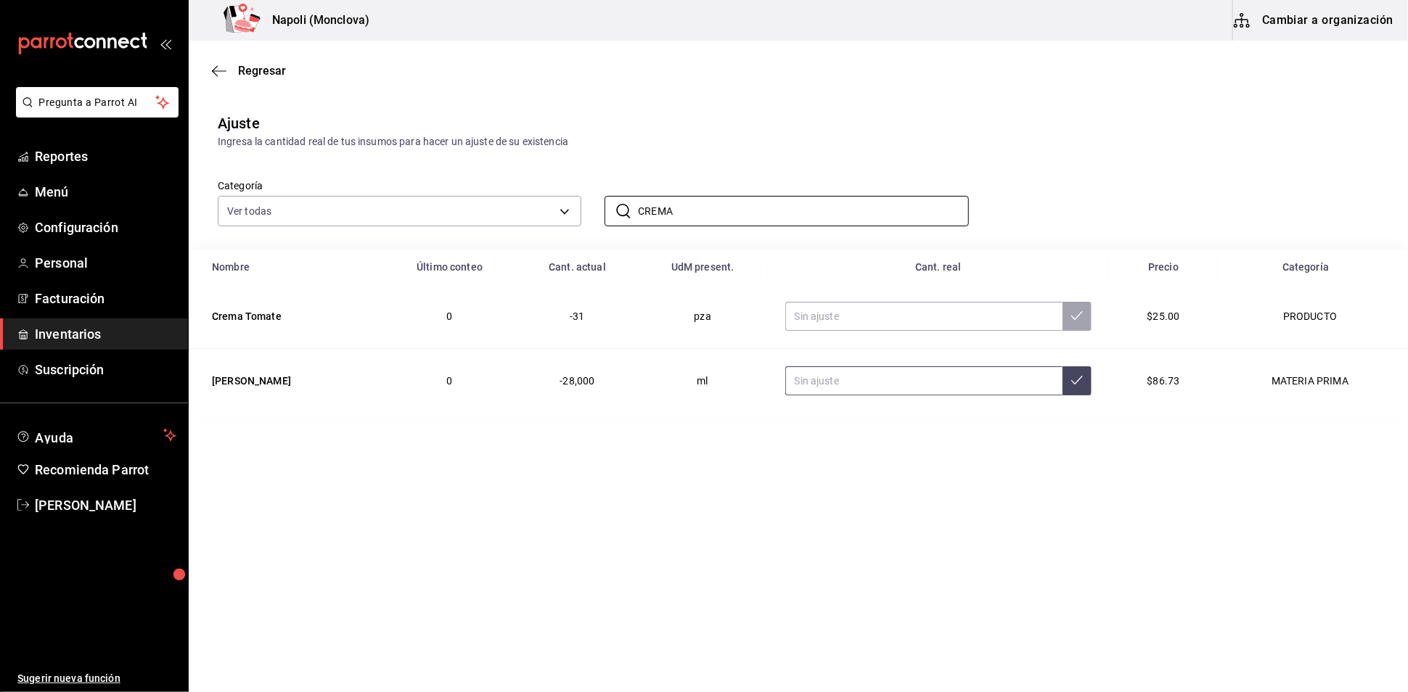
type input "CREMA"
click at [849, 396] on input "text" at bounding box center [923, 381] width 277 height 29
type input "24500.00"
click at [734, 226] on input "CREMA" at bounding box center [803, 211] width 330 height 29
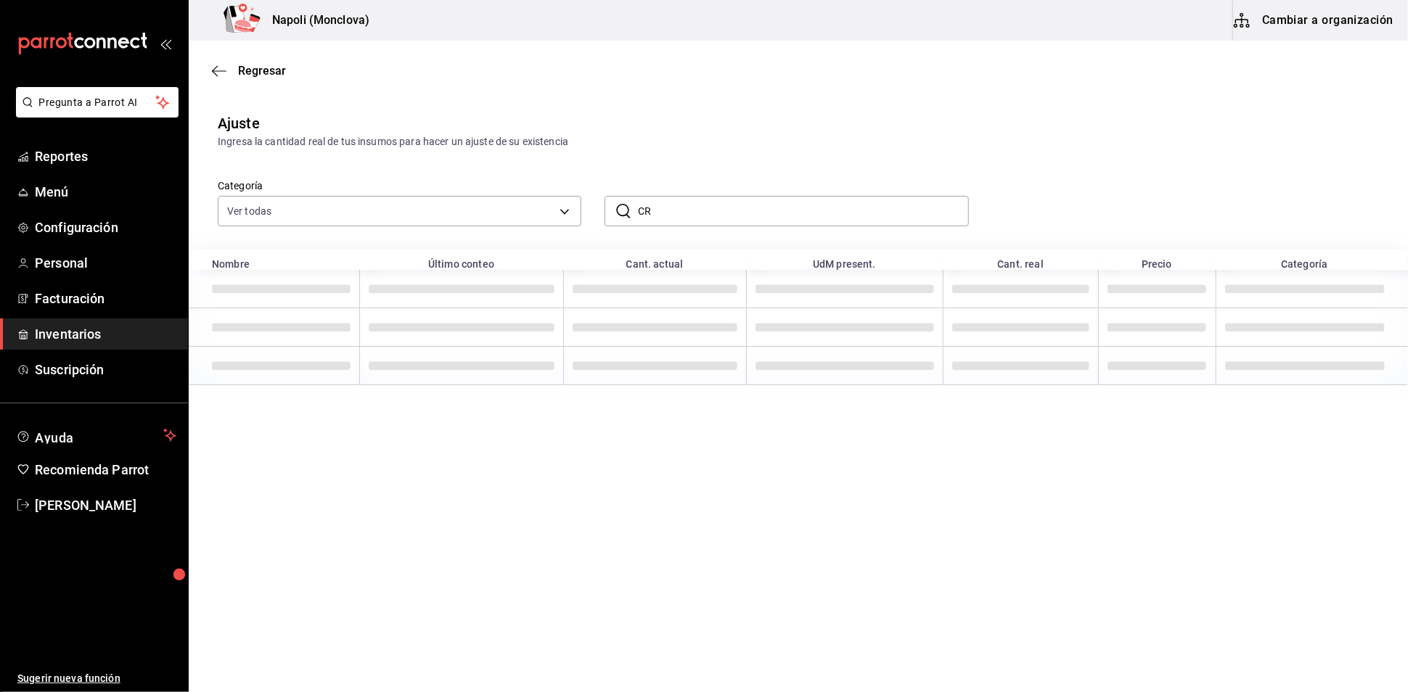
type input "C"
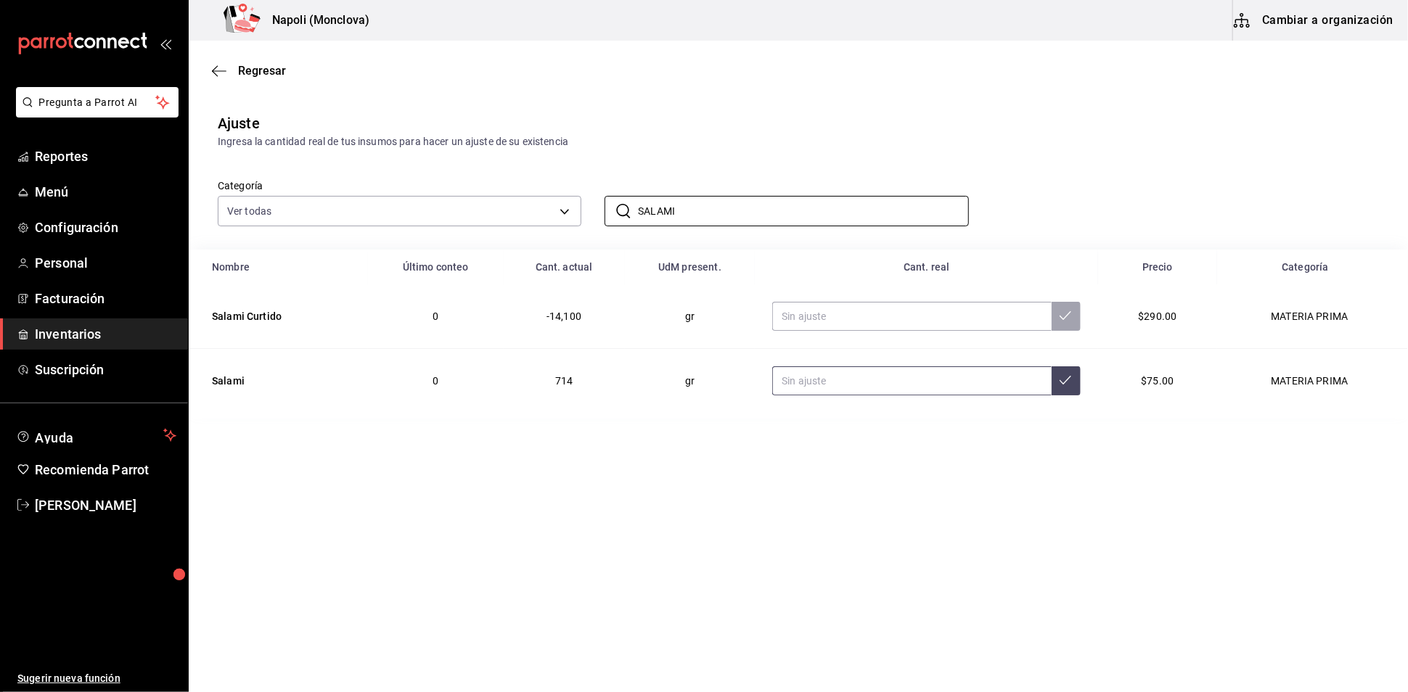
type input "SALAMI"
click at [849, 396] on input "text" at bounding box center [911, 381] width 279 height 29
type input "3390.00"
click at [852, 331] on input "text" at bounding box center [911, 316] width 279 height 29
type input "0.00"
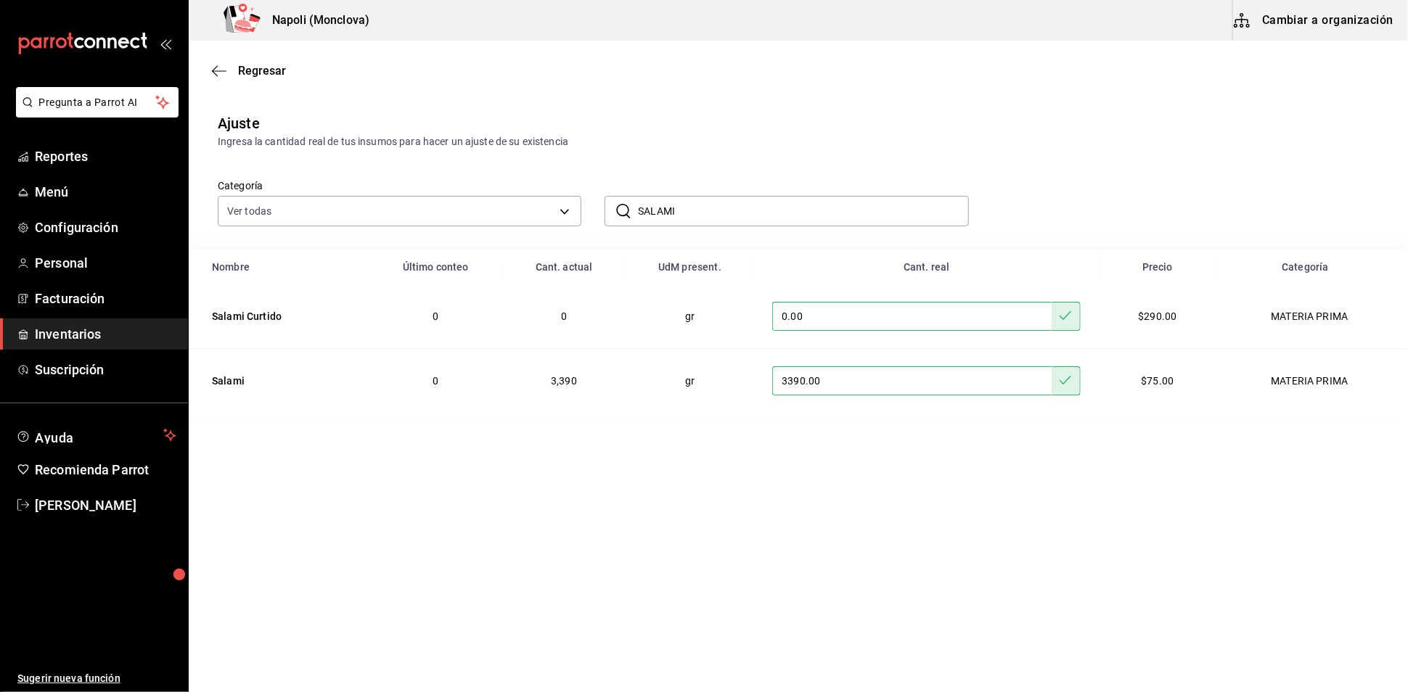
click at [701, 226] on input "SALAMI" at bounding box center [803, 211] width 330 height 29
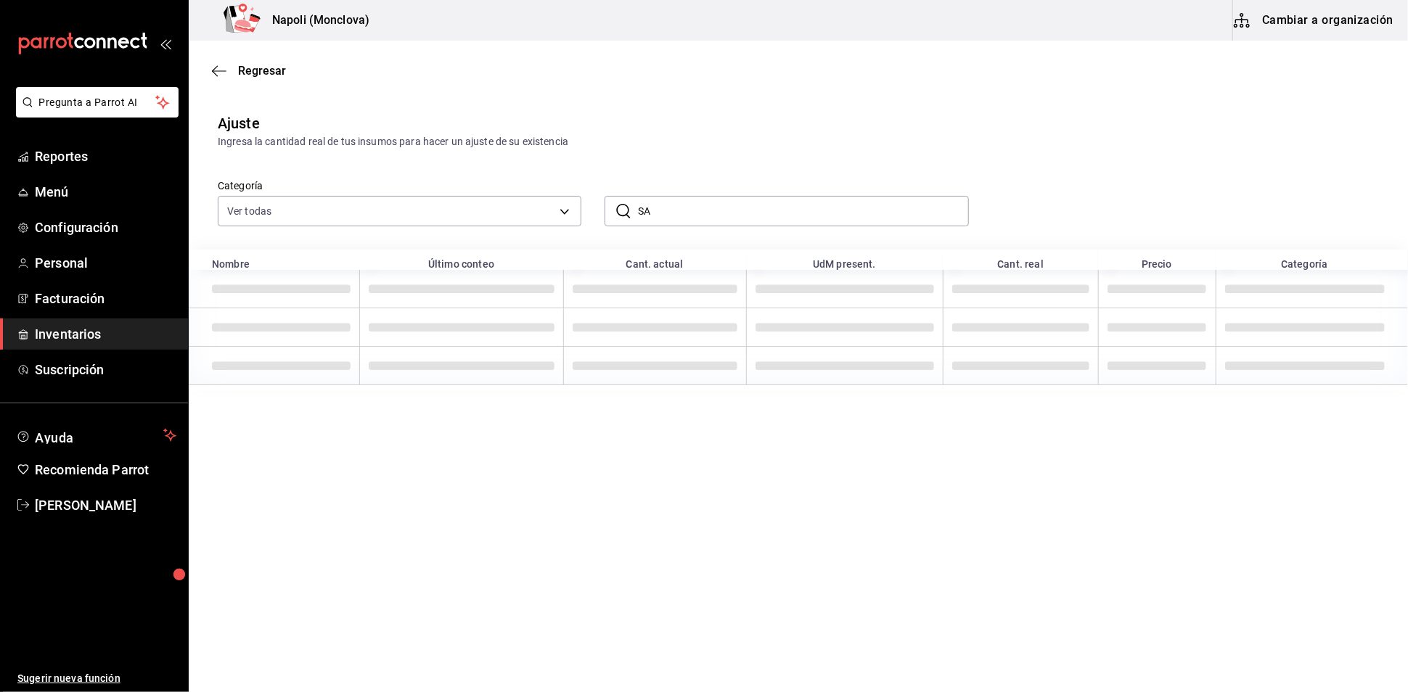
type input "S"
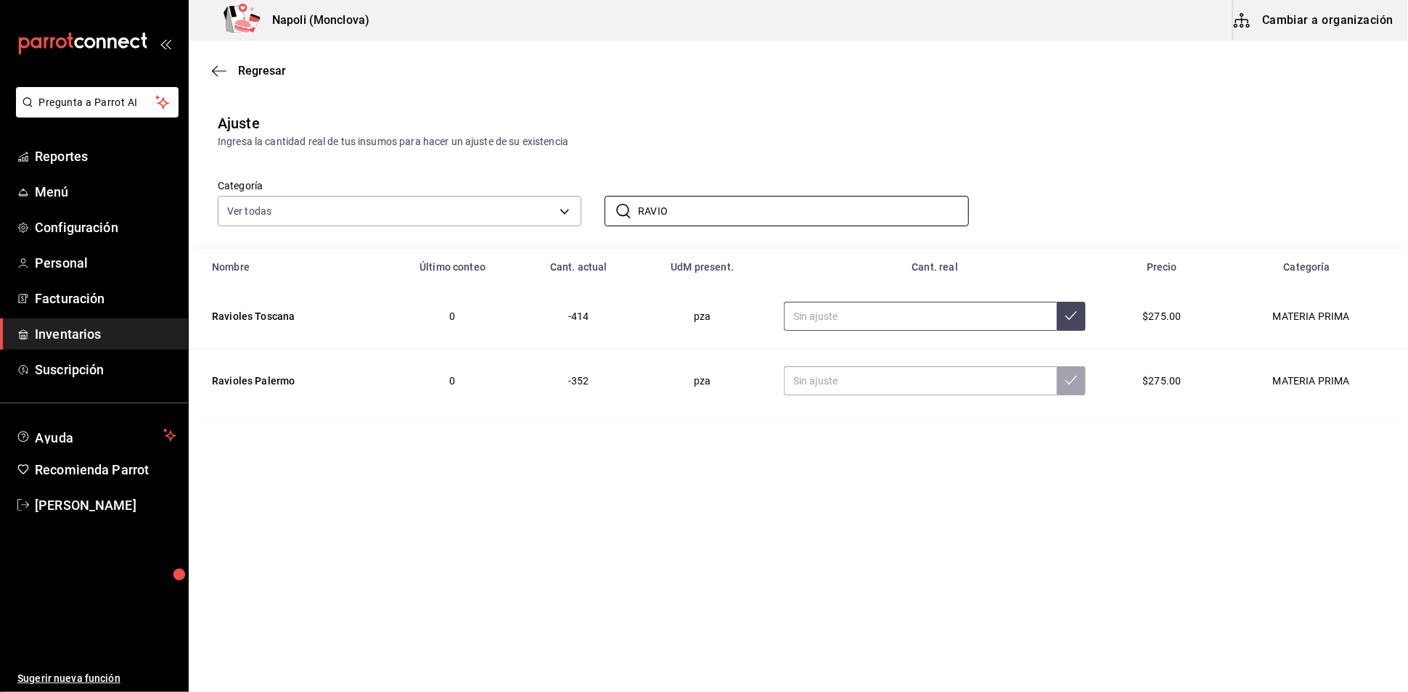
type input "RAVIO"
click at [847, 331] on input "text" at bounding box center [920, 316] width 273 height 29
type input "17.00"
click at [857, 396] on input "text" at bounding box center [920, 381] width 273 height 29
type input "37.00"
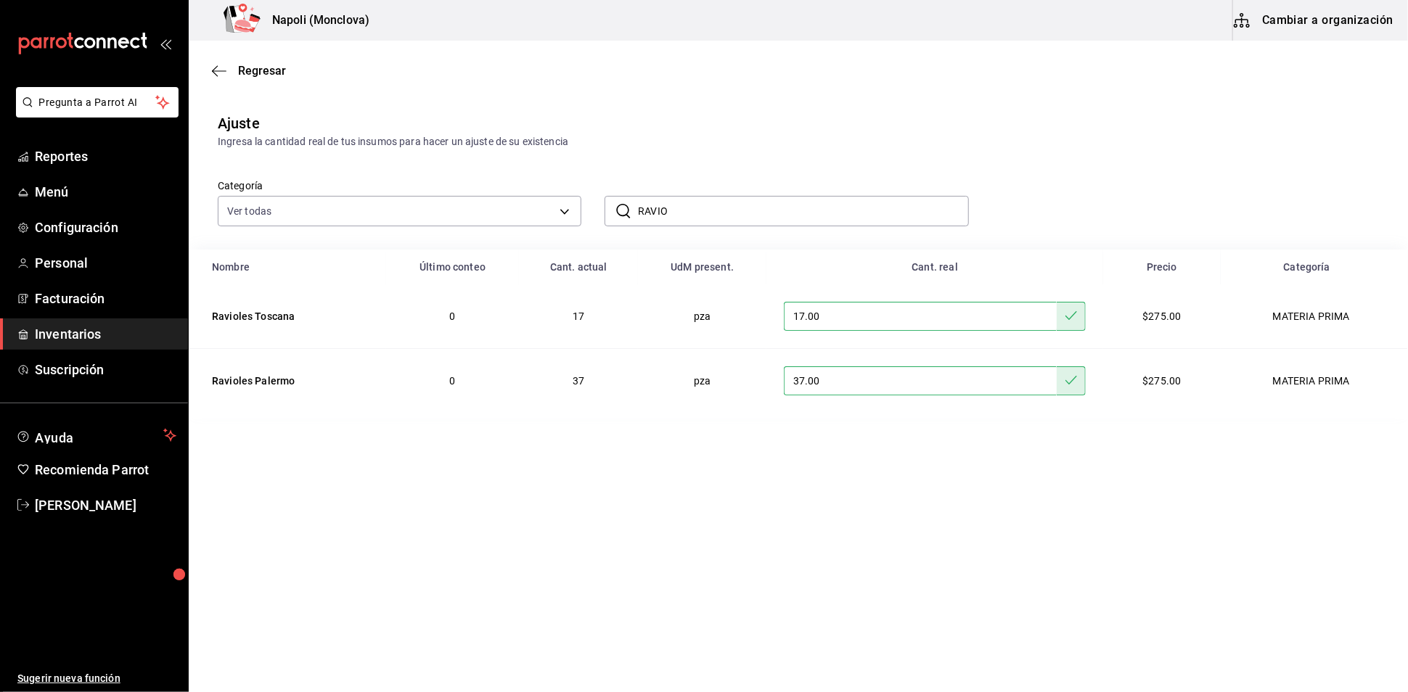
click at [712, 226] on input "RAVIO" at bounding box center [803, 211] width 330 height 29
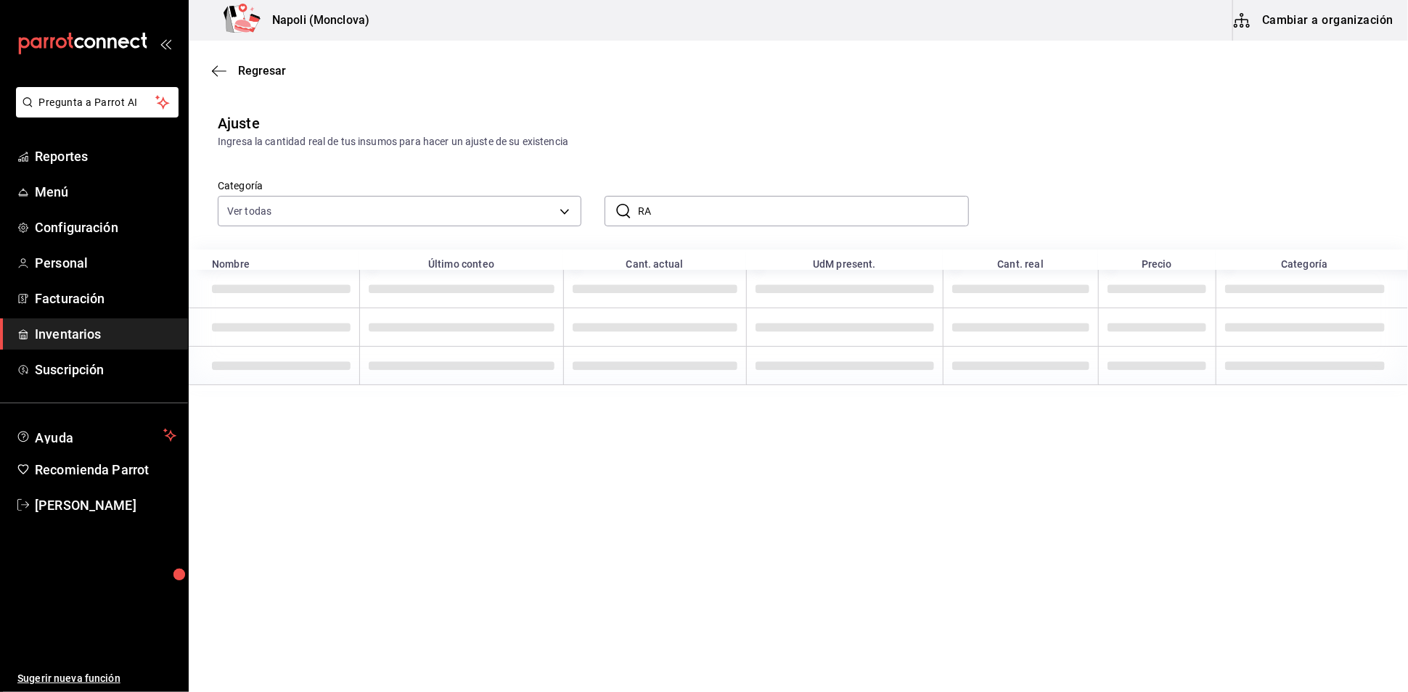
type input "R"
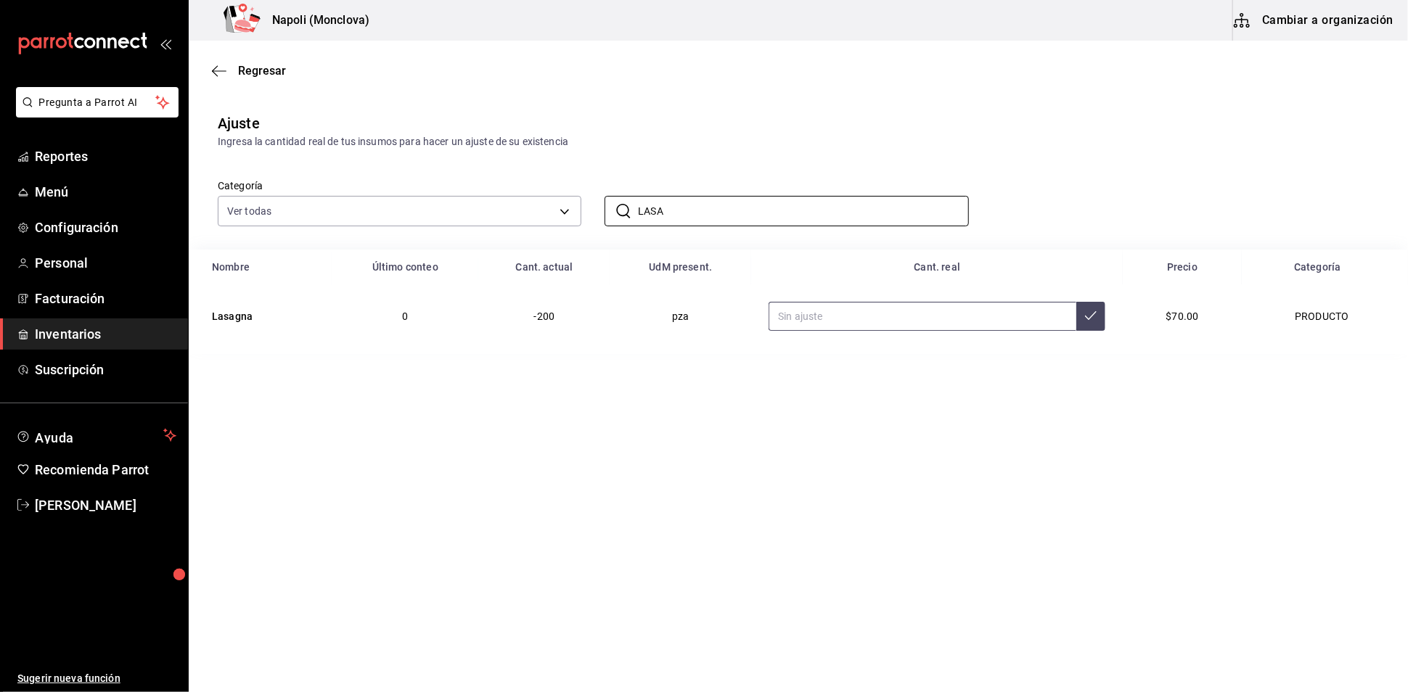
type input "LASA"
click at [844, 331] on input "text" at bounding box center [923, 316] width 308 height 29
type input "23.00"
click at [727, 224] on input "LASA" at bounding box center [803, 211] width 330 height 29
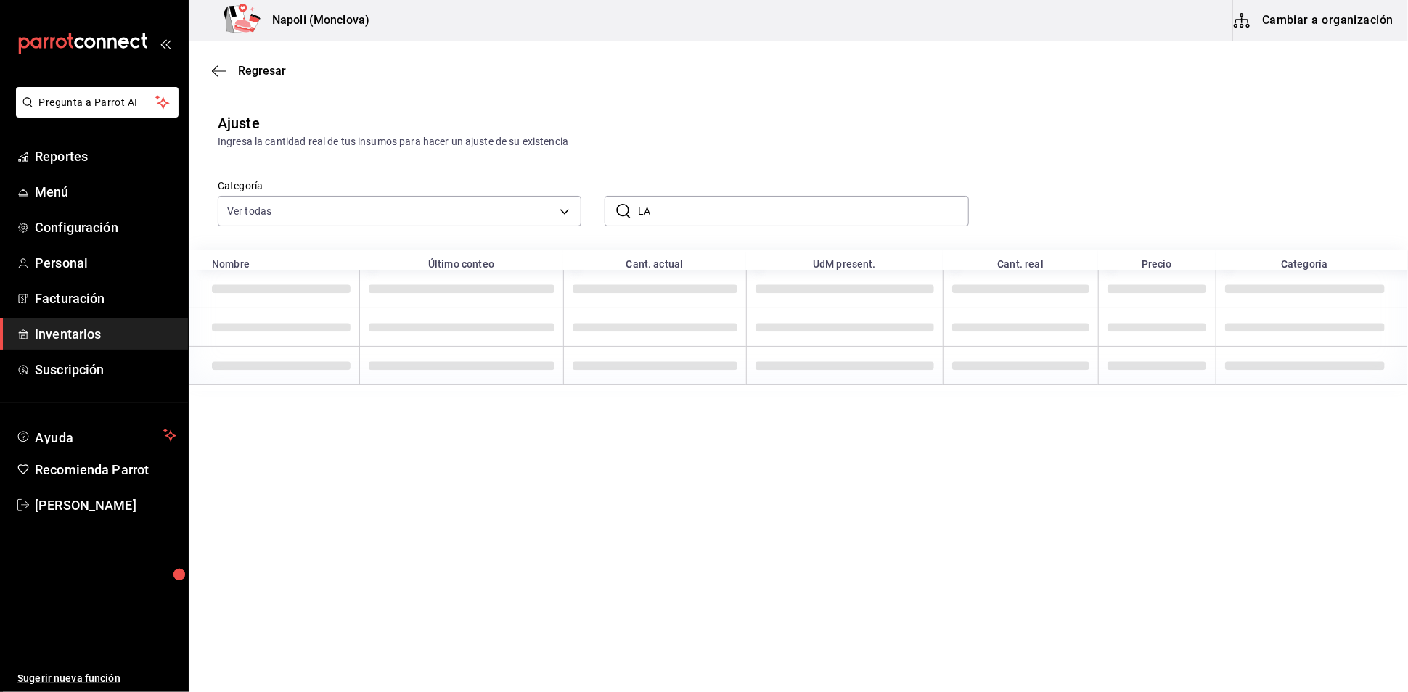
type input "L"
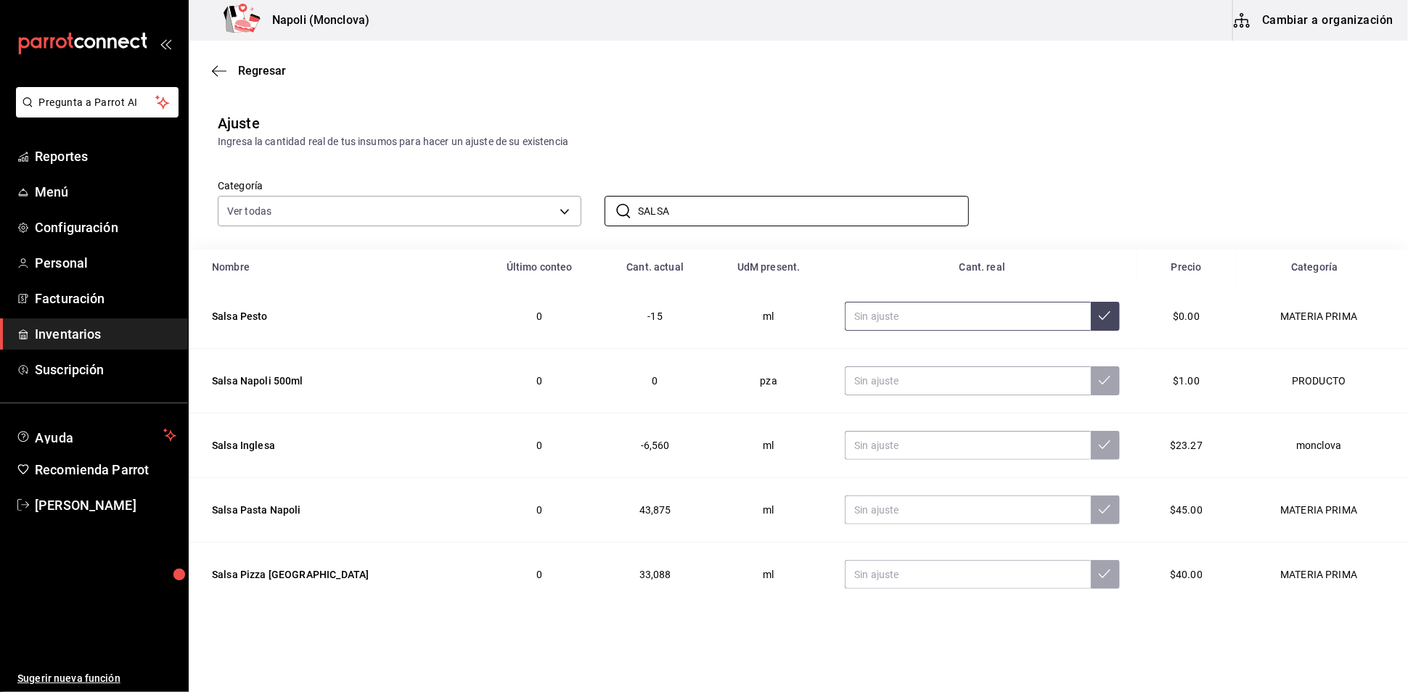
type input "SALSA"
click at [937, 331] on input "text" at bounding box center [967, 316] width 245 height 29
type input "0.00"
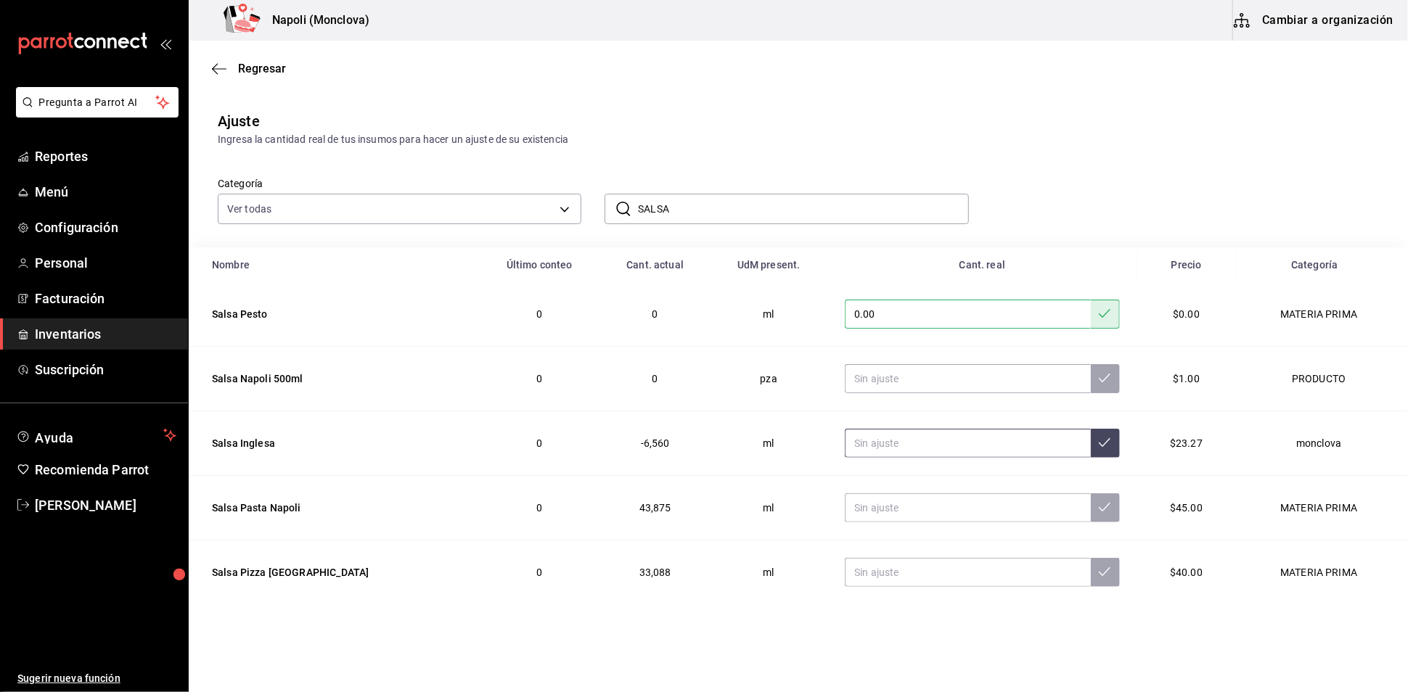
click at [861, 450] on input "text" at bounding box center [967, 443] width 245 height 29
type input "0.00"
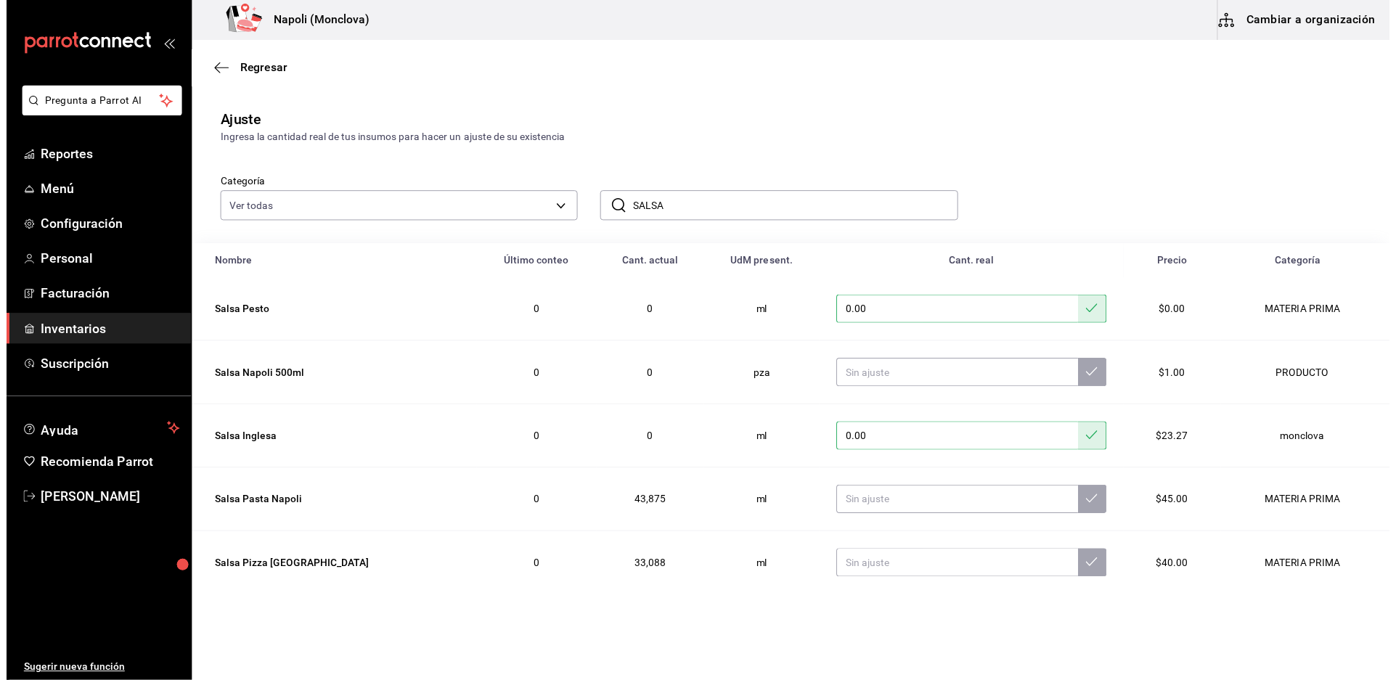
scroll to position [0, 0]
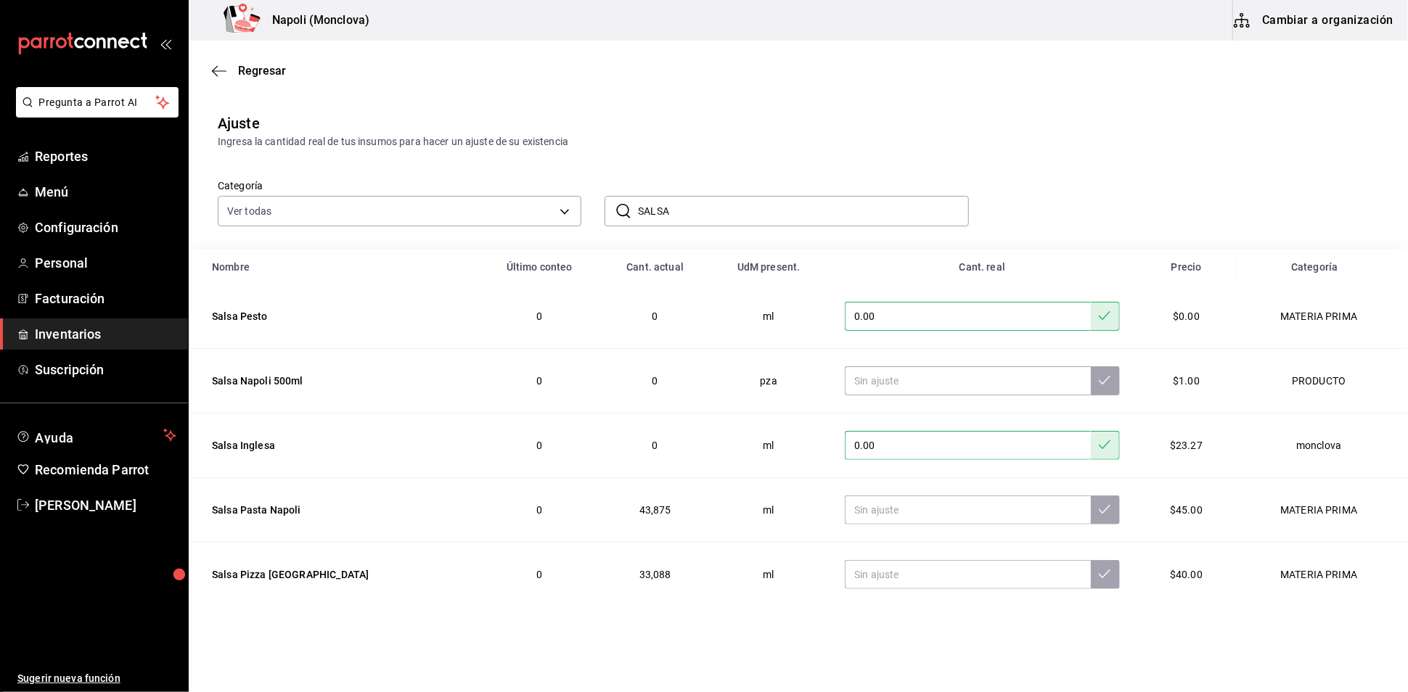
click at [687, 226] on input "SALSA" at bounding box center [803, 211] width 330 height 29
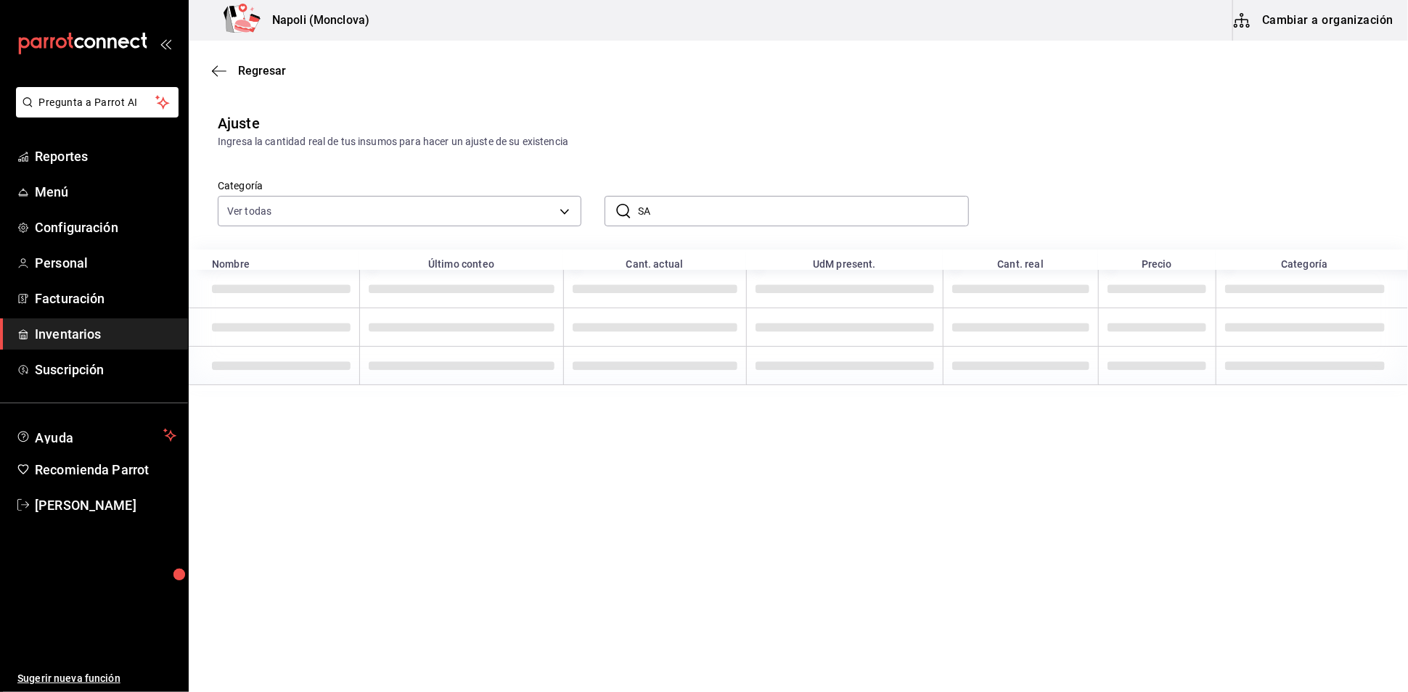
type input "S"
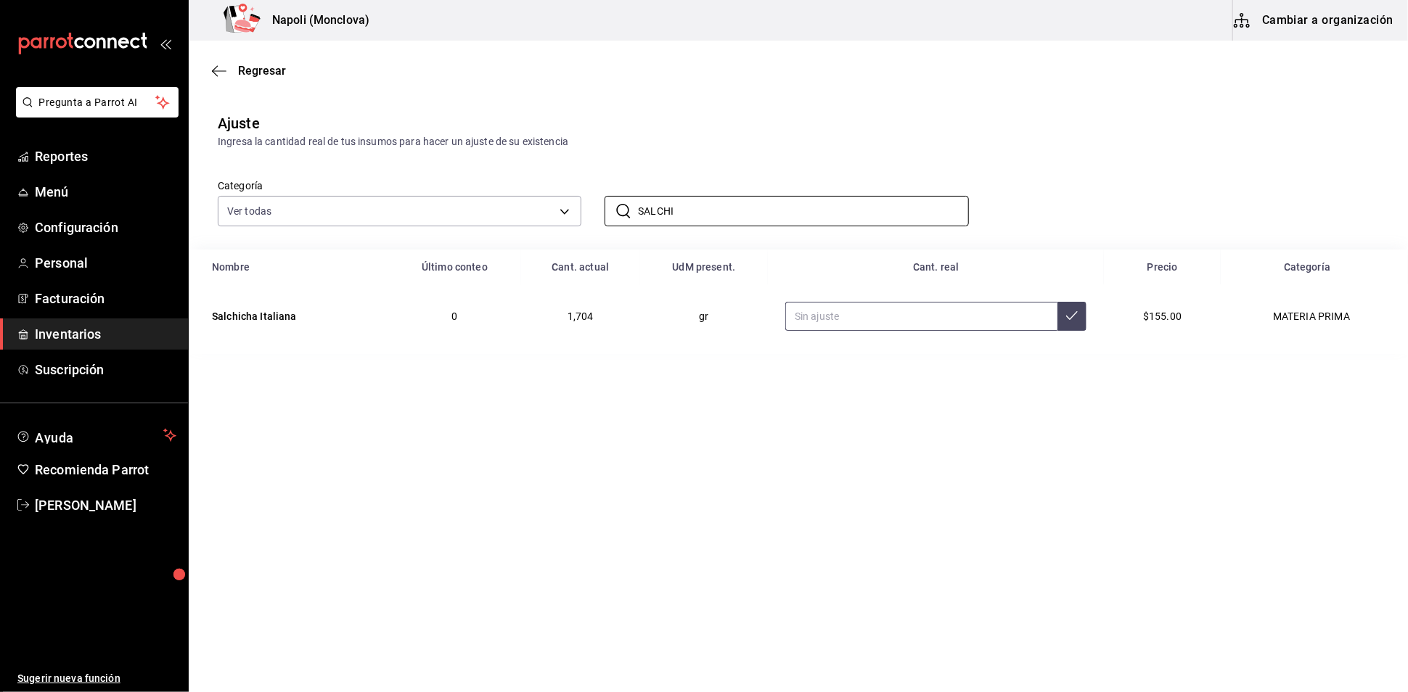
type input "SALCHI"
click at [828, 331] on input "text" at bounding box center [921, 316] width 272 height 29
type input "12004.00"
click at [714, 226] on input "SALCHI" at bounding box center [803, 211] width 330 height 29
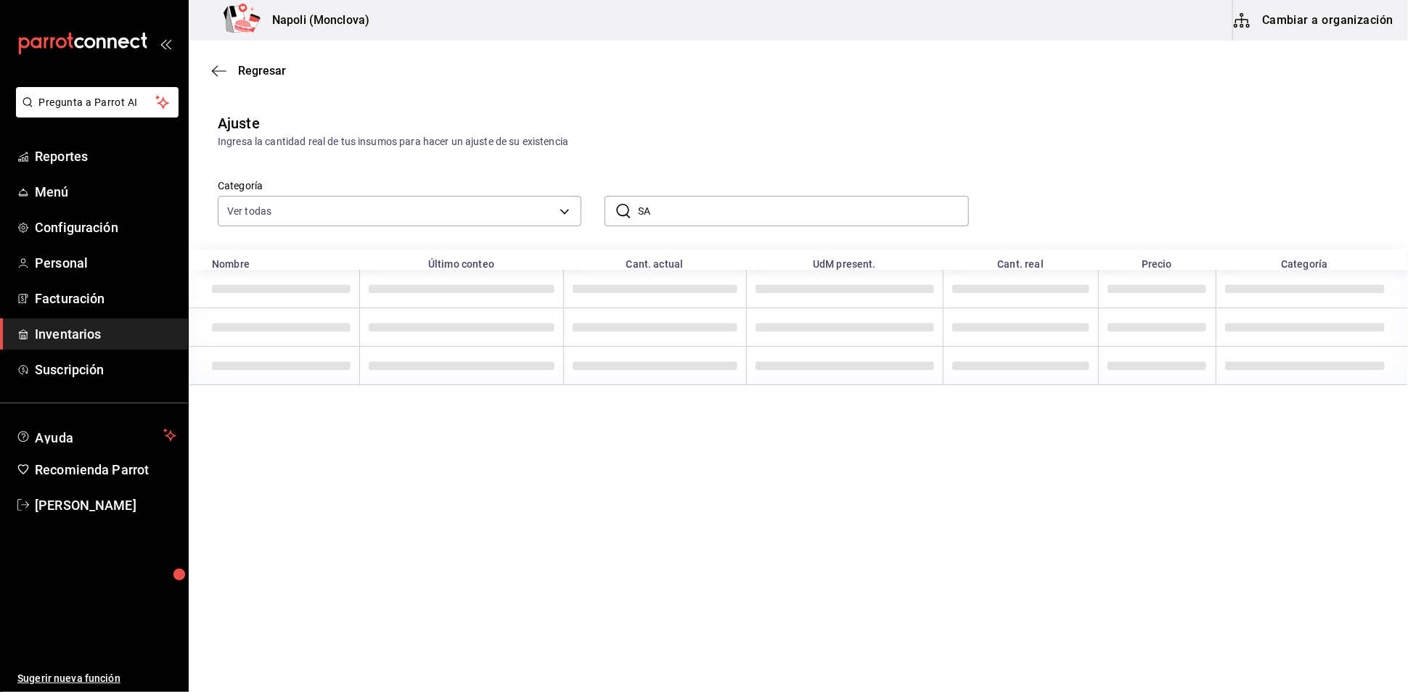
type input "S"
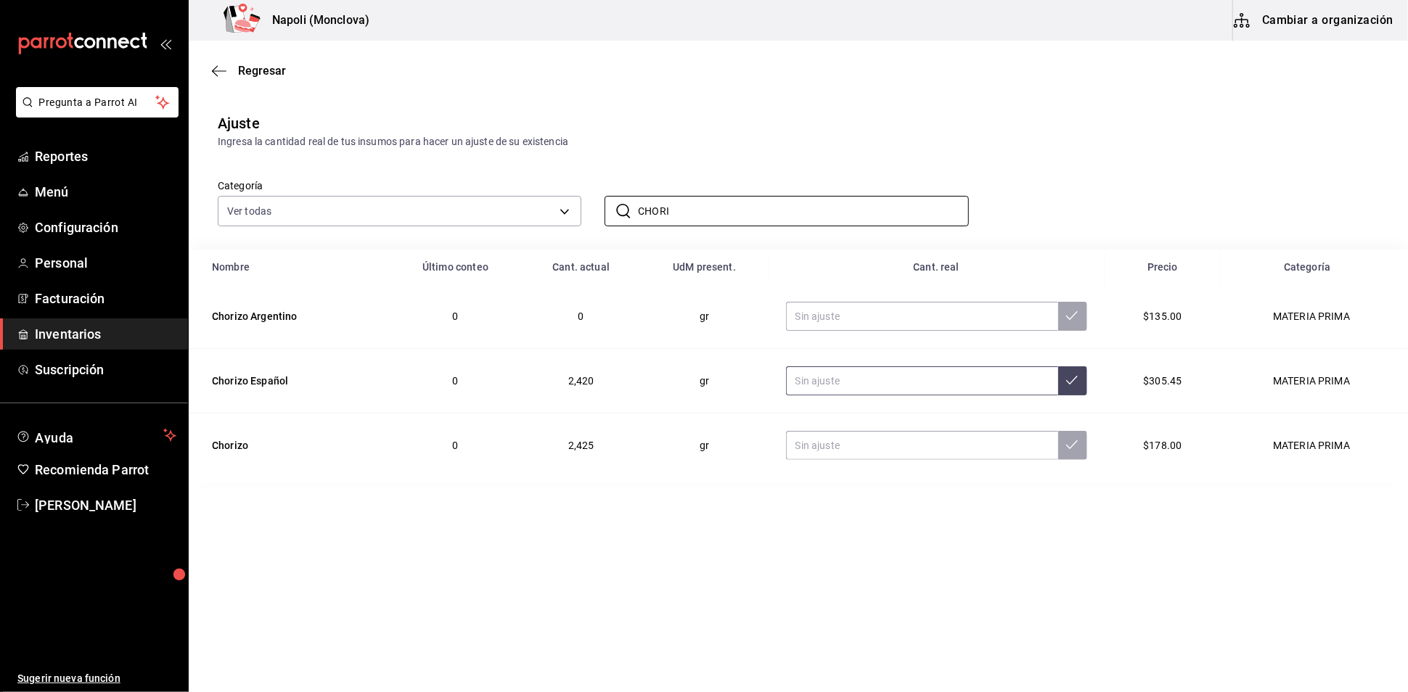
type input "CHORI"
click at [874, 396] on input "text" at bounding box center [922, 381] width 272 height 29
type input "3732.00"
click at [690, 226] on input "CHORI" at bounding box center [803, 211] width 330 height 29
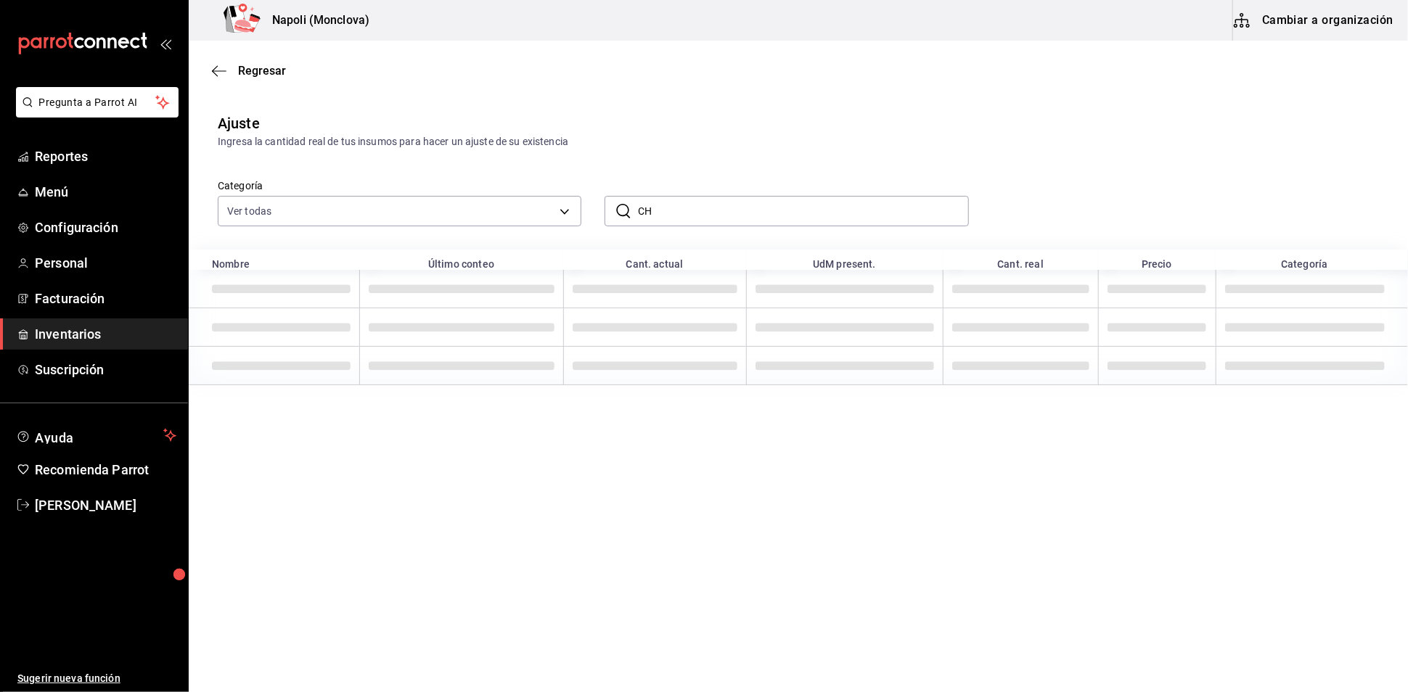
type input "C"
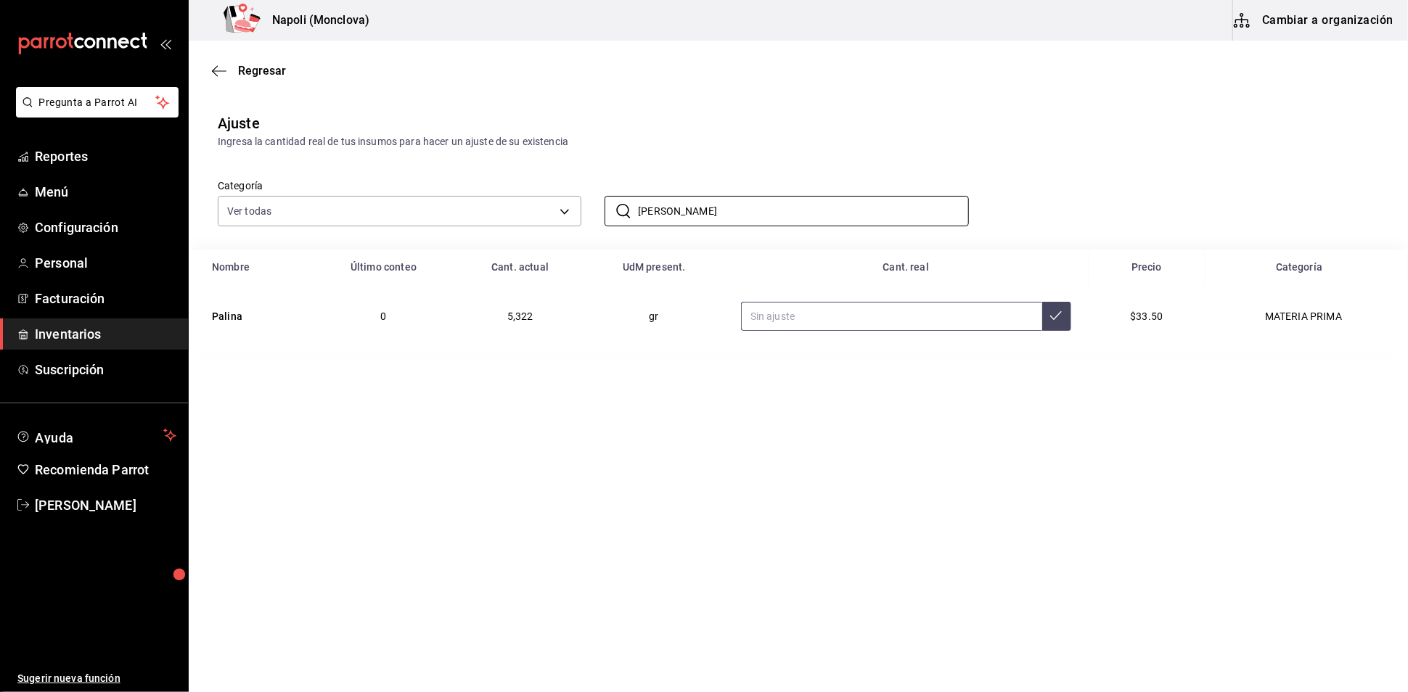
type input "[PERSON_NAME]"
click at [809, 331] on input "text" at bounding box center [891, 316] width 301 height 29
type input "28200.00"
click at [683, 226] on input "[PERSON_NAME]" at bounding box center [803, 211] width 330 height 29
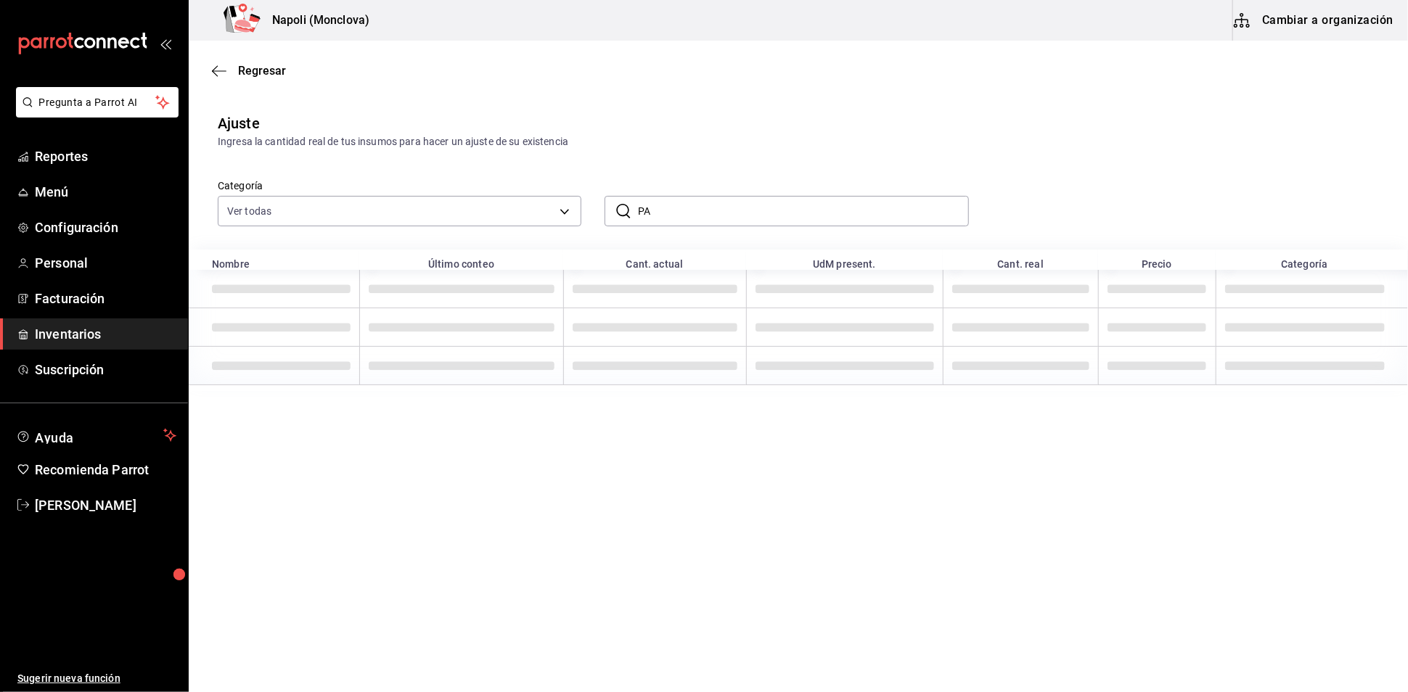
type input "P"
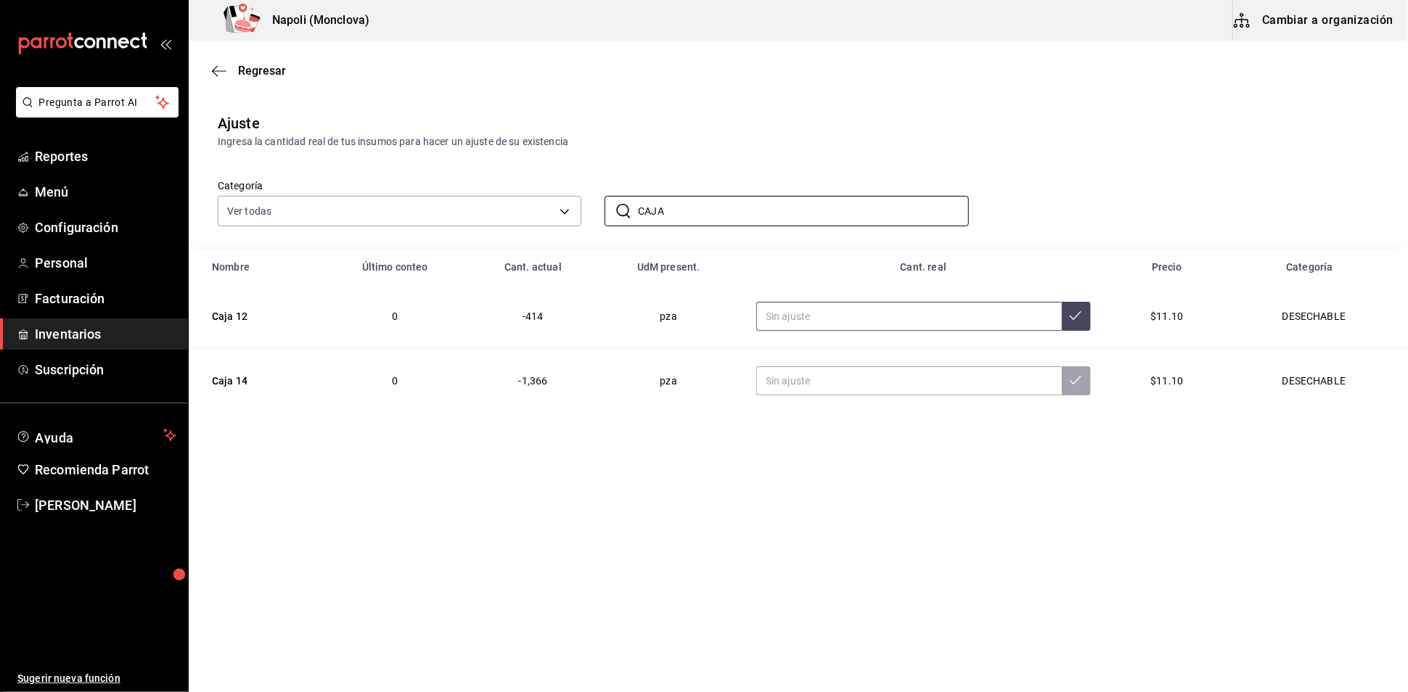
type input "CAJA"
click at [809, 331] on input "text" at bounding box center [909, 316] width 306 height 29
type input "0.00"
click at [879, 396] on input "text" at bounding box center [909, 381] width 306 height 29
type input "0.00"
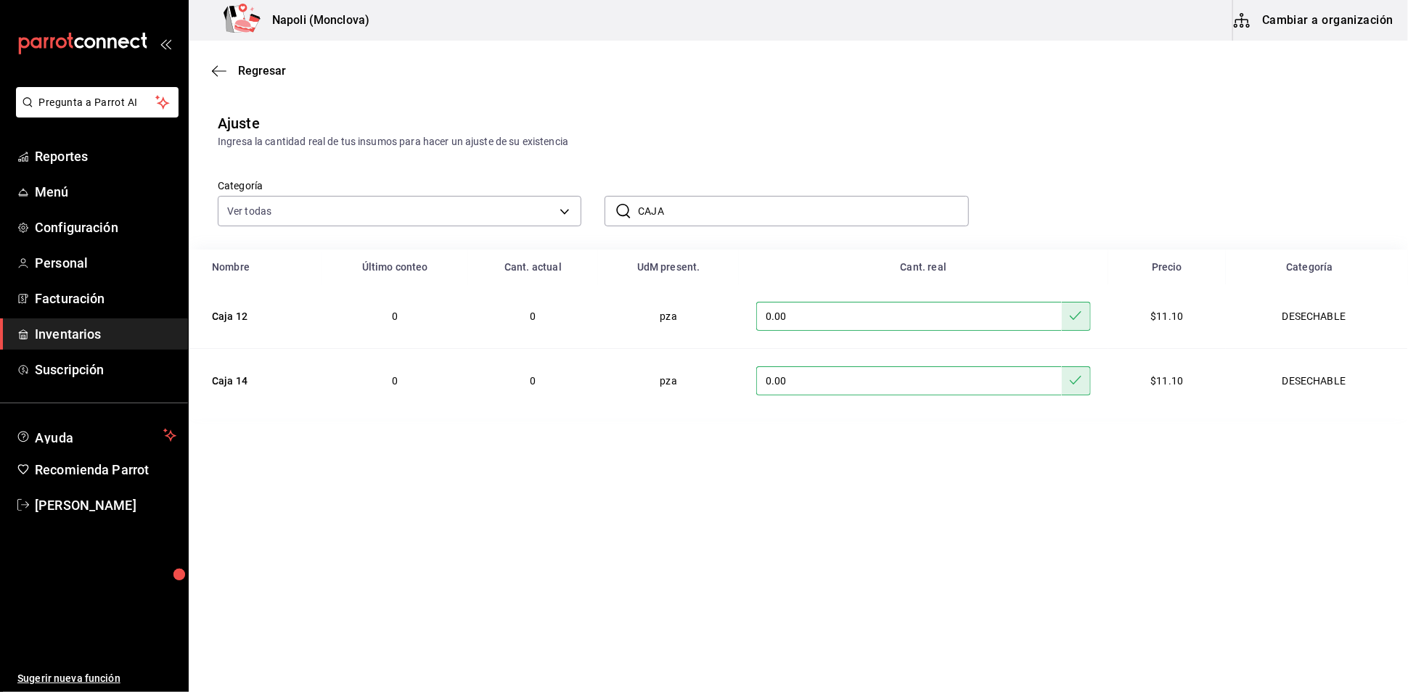
drag, startPoint x: 663, startPoint y: 230, endPoint x: 614, endPoint y: 234, distance: 49.5
click at [614, 226] on div "​ CAJA ​" at bounding box center [787, 211] width 364 height 30
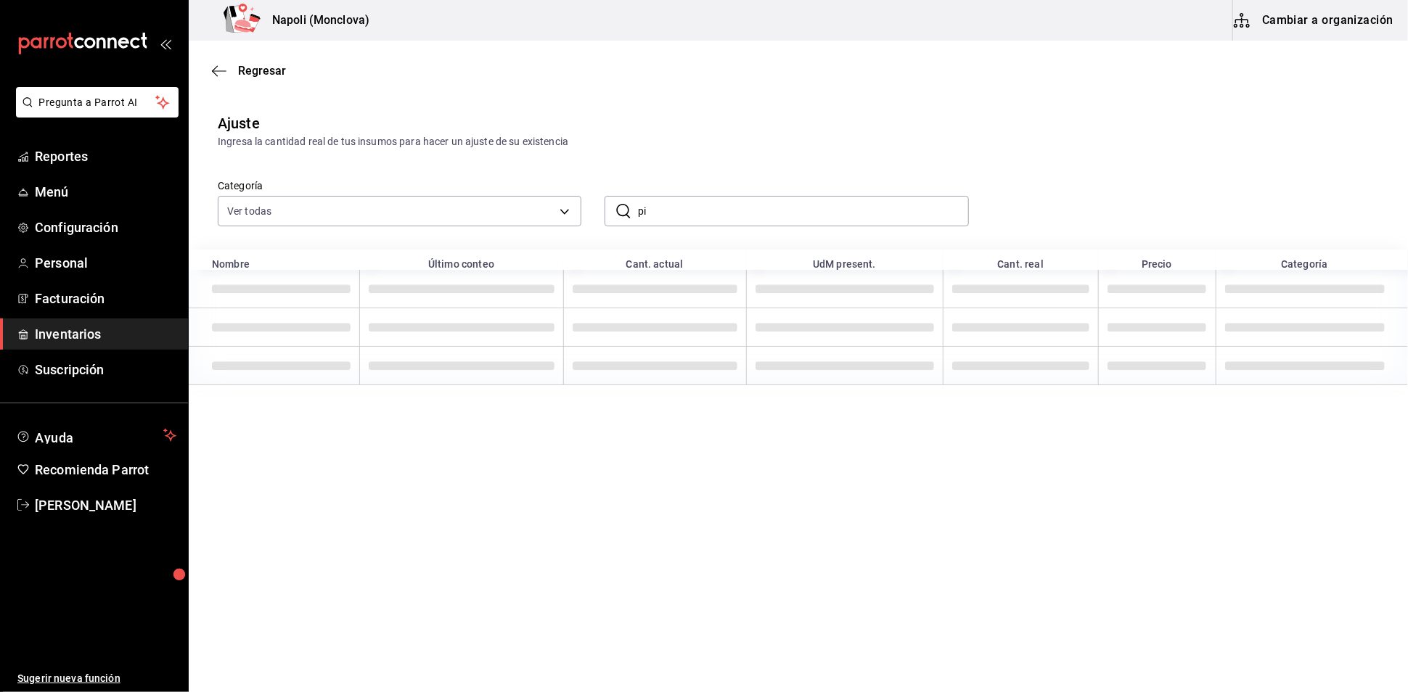
type input "p"
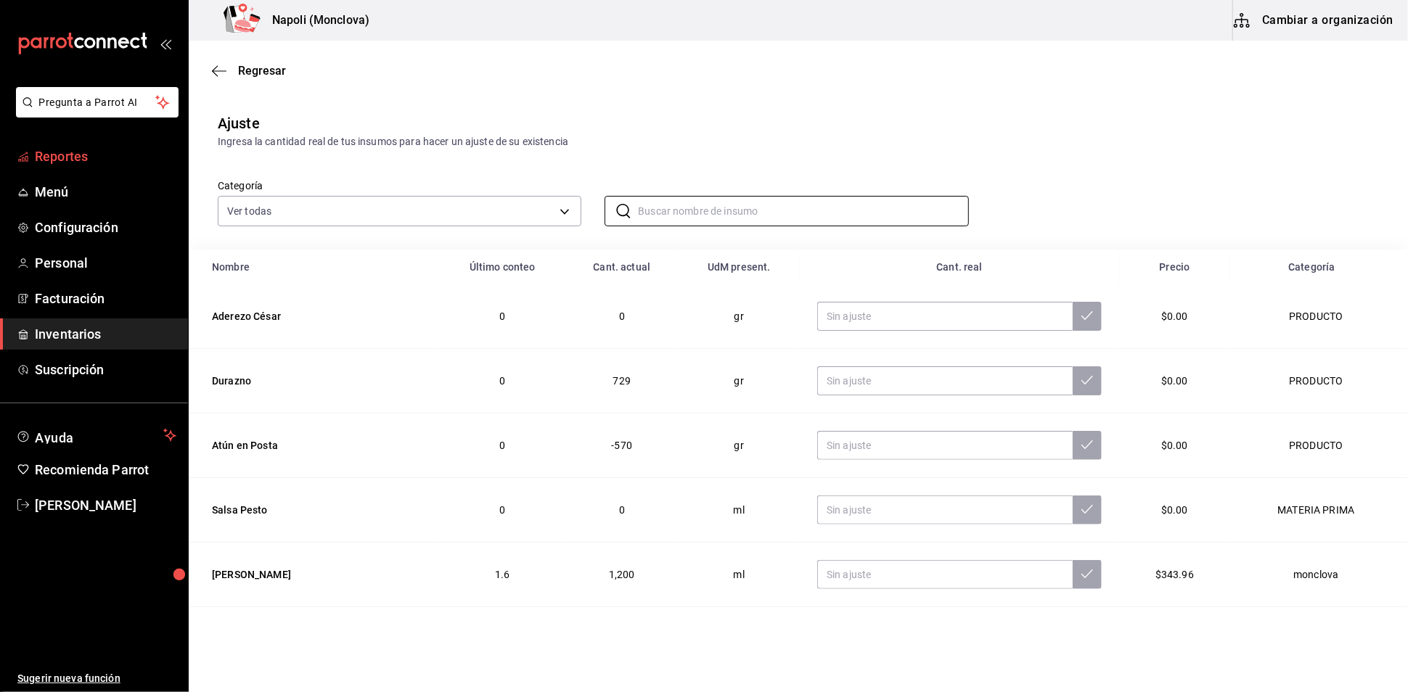
click at [128, 166] on span "Reportes" at bounding box center [106, 157] width 142 height 20
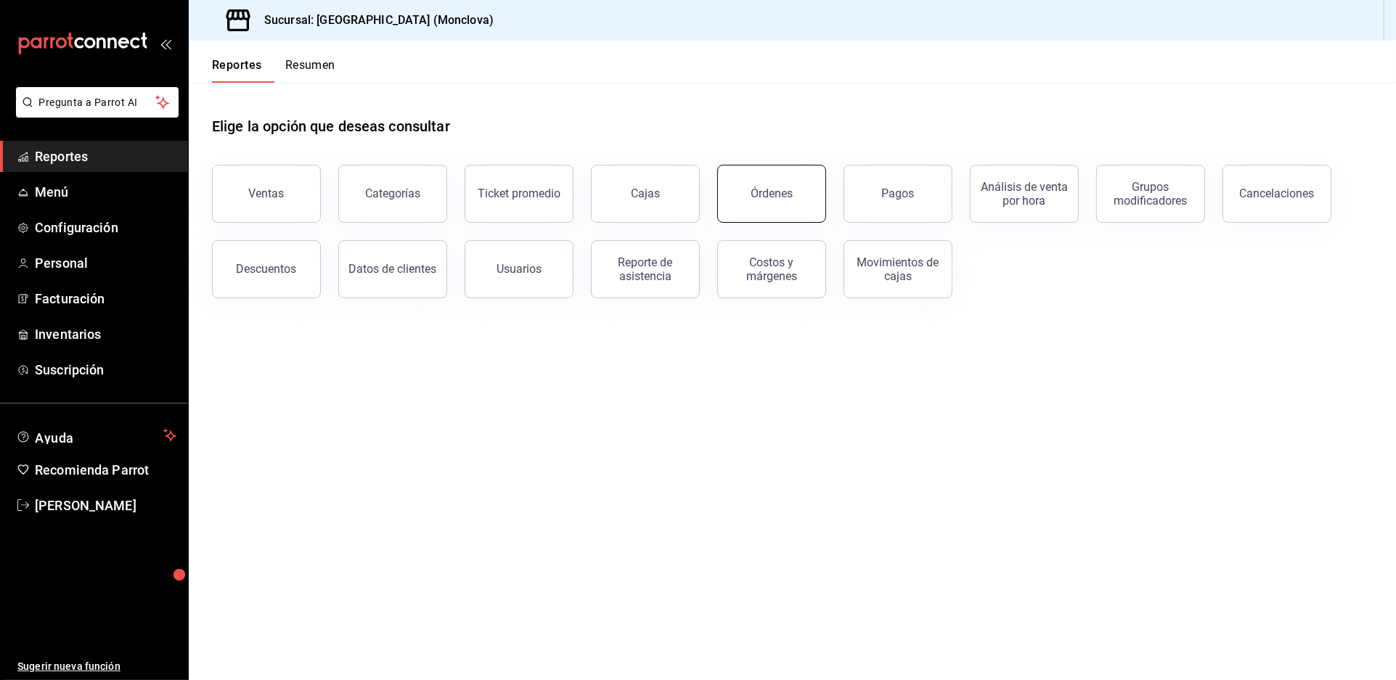
drag, startPoint x: 699, startPoint y: 142, endPoint x: 748, endPoint y: 202, distance: 77.3
click at [696, 142] on div "Elige la opción que deseas consultar" at bounding box center [792, 115] width 1161 height 65
click at [1121, 449] on main "Elige la opción que deseas consultar Ventas Categorías Ticket promedio Cajas Ór…" at bounding box center [792, 381] width 1207 height 597
